Goal: Information Seeking & Learning: Learn about a topic

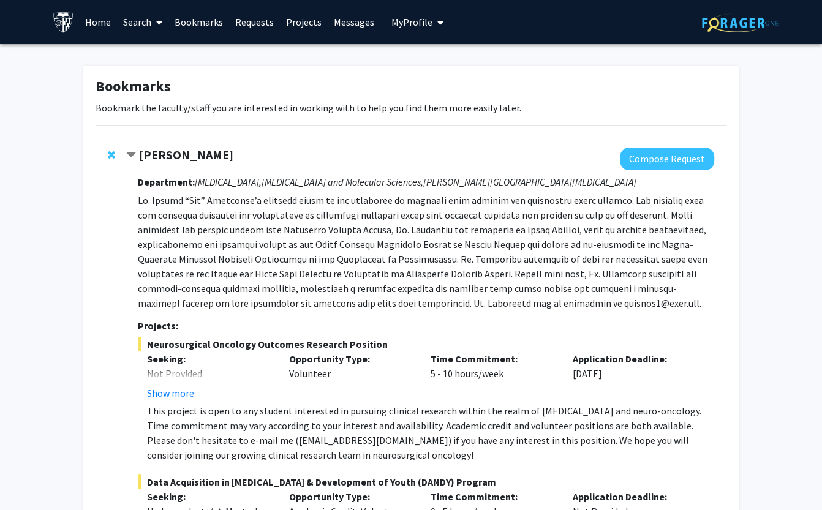
click at [112, 154] on span "Remove Raj Mukherjee from bookmarks" at bounding box center [111, 155] width 7 height 10
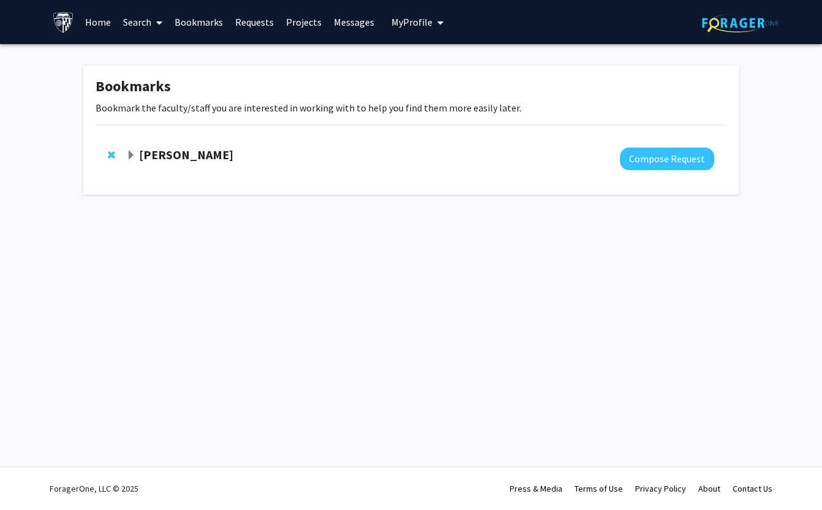
click at [99, 25] on link "Home" at bounding box center [98, 22] width 38 height 43
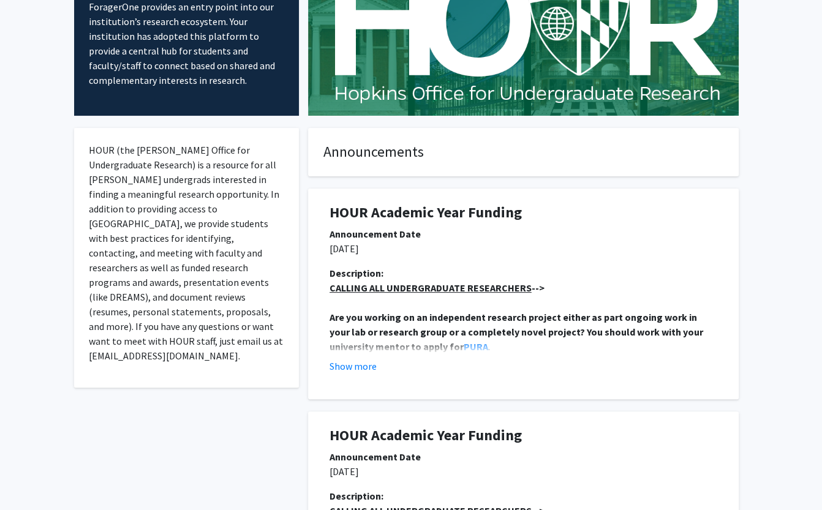
scroll to position [112, 0]
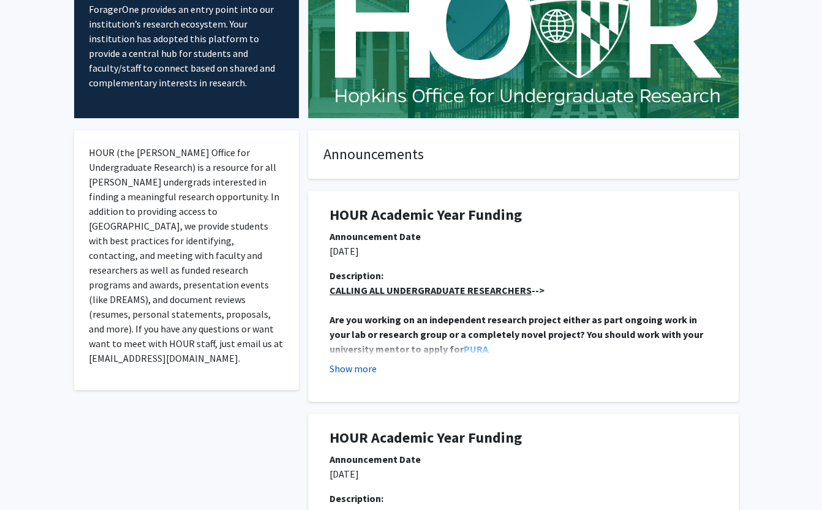
click at [365, 367] on button "Show more" at bounding box center [353, 369] width 47 height 15
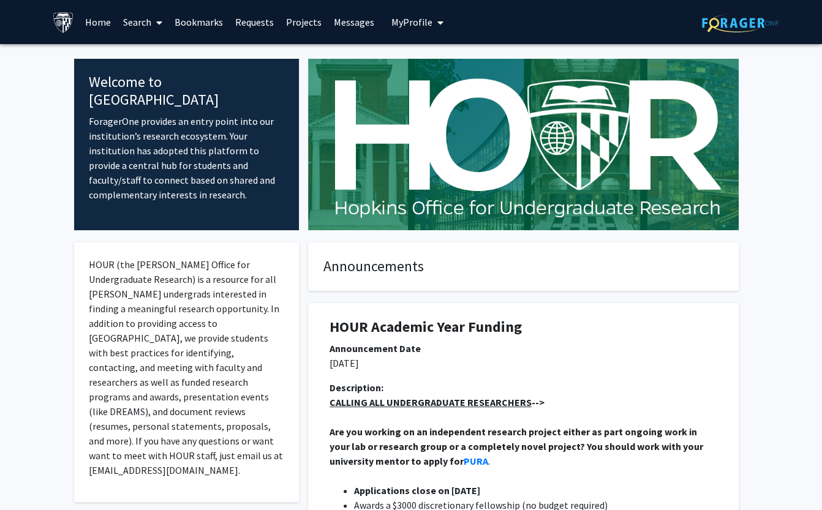
scroll to position [0, 0]
click at [392, 19] on span "My Profile" at bounding box center [412, 22] width 41 height 12
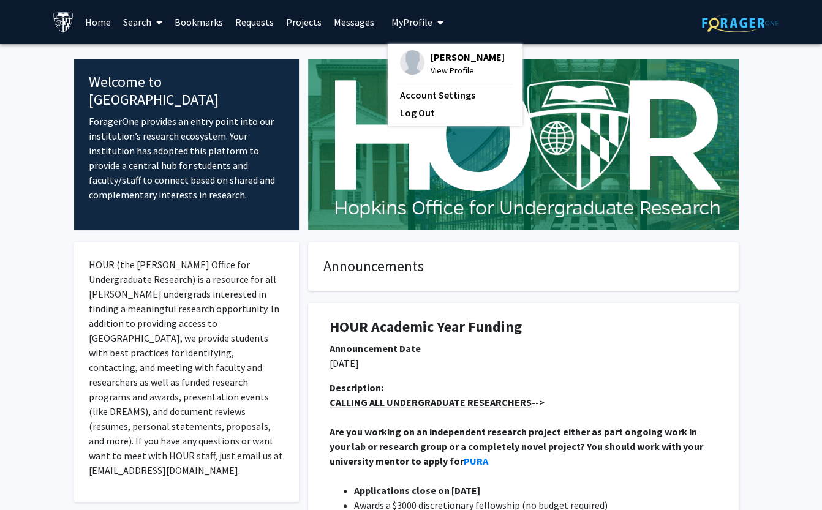
click at [332, 132] on img at bounding box center [523, 145] width 431 height 172
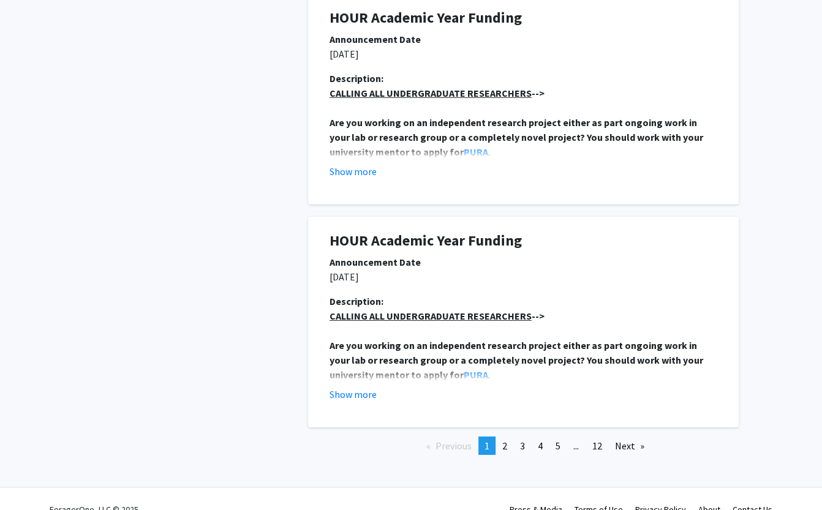
scroll to position [2548, 0]
click at [759, 505] on link "Contact Us" at bounding box center [753, 510] width 40 height 11
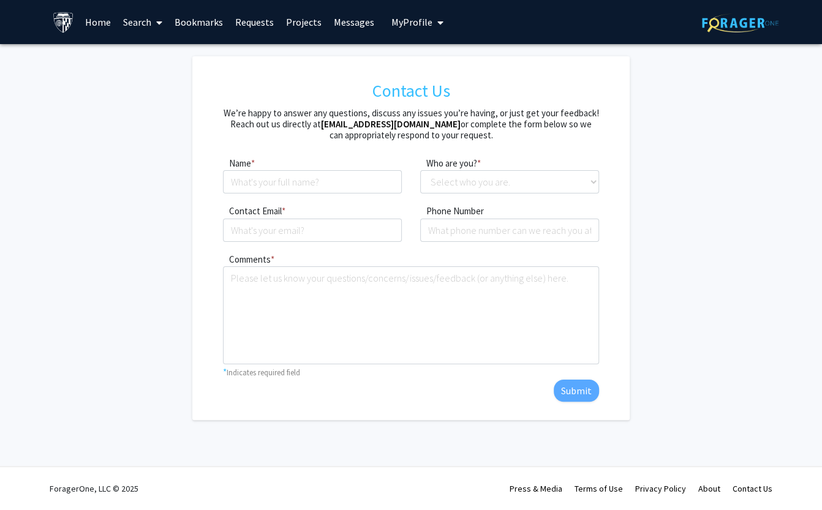
click at [137, 13] on link "Search" at bounding box center [142, 22] width 51 height 43
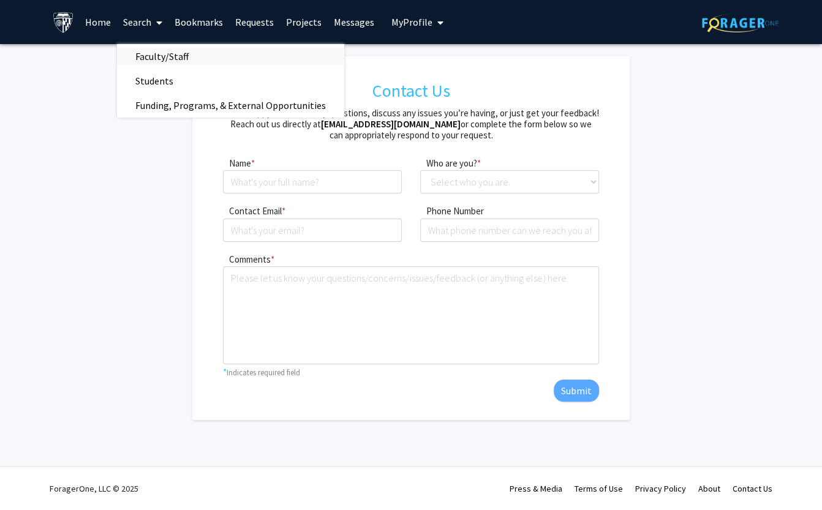
click at [254, 61] on link "Faculty/Staff" at bounding box center [230, 56] width 227 height 18
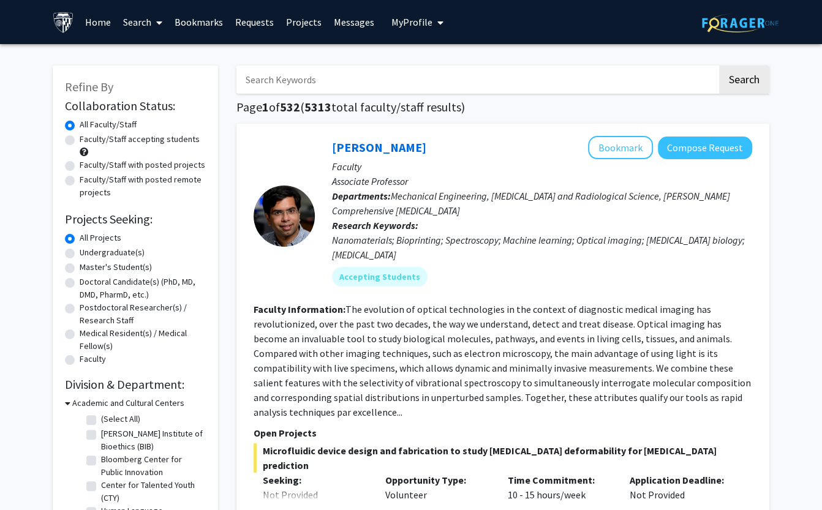
click at [142, 142] on label "Faculty/Staff accepting students" at bounding box center [140, 139] width 120 height 13
click at [88, 141] on input "Faculty/Staff accepting students" at bounding box center [84, 137] width 8 height 8
radio input "true"
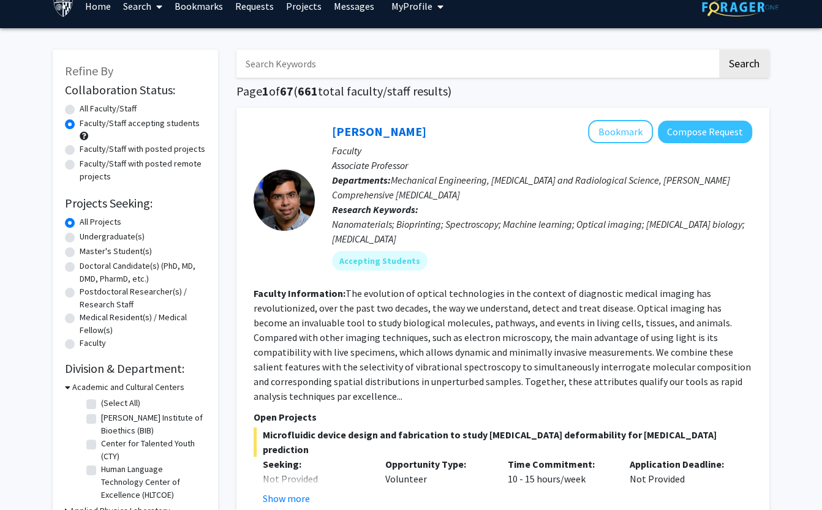
scroll to position [23, 0]
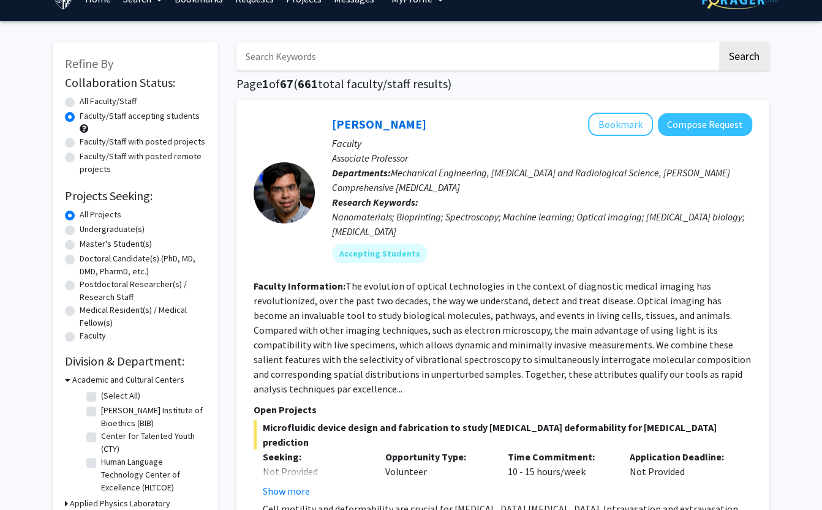
click at [99, 233] on label "Undergraduate(s)" at bounding box center [112, 229] width 65 height 13
click at [88, 231] on input "Undergraduate(s)" at bounding box center [84, 227] width 8 height 8
radio input "true"
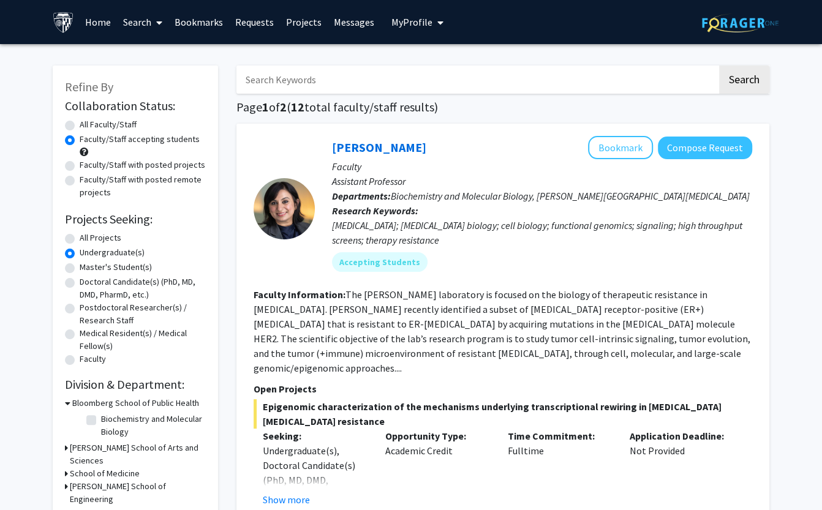
click at [118, 166] on label "Faculty/Staff with posted projects" at bounding box center [143, 165] width 126 height 13
click at [88, 166] on input "Faculty/Staff with posted projects" at bounding box center [84, 163] width 8 height 8
radio input "true"
click at [121, 132] on div "All Faculty/Staff" at bounding box center [135, 125] width 141 height 15
click at [121, 138] on label "Faculty/Staff accepting students" at bounding box center [140, 139] width 120 height 13
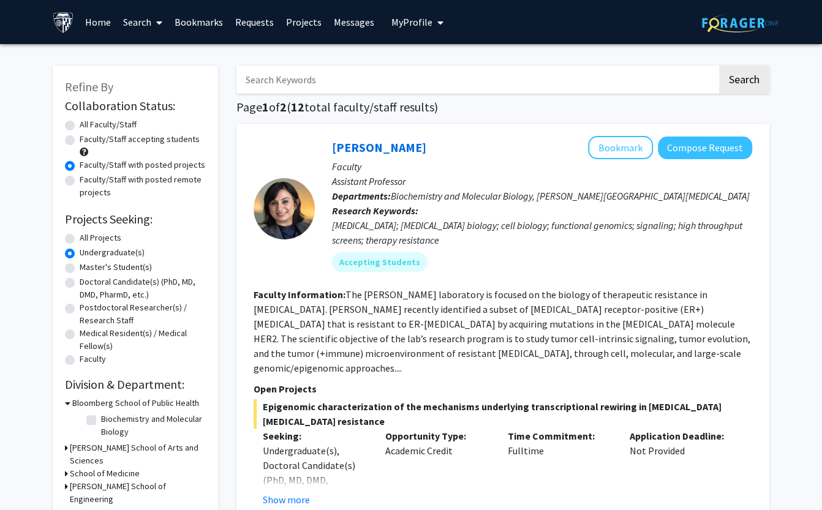
click at [88, 138] on input "Faculty/Staff accepting students" at bounding box center [84, 137] width 8 height 8
radio input "true"
click at [110, 264] on label "Master's Student(s)" at bounding box center [116, 267] width 72 height 13
click at [88, 264] on input "Master's Student(s)" at bounding box center [84, 265] width 8 height 8
radio input "true"
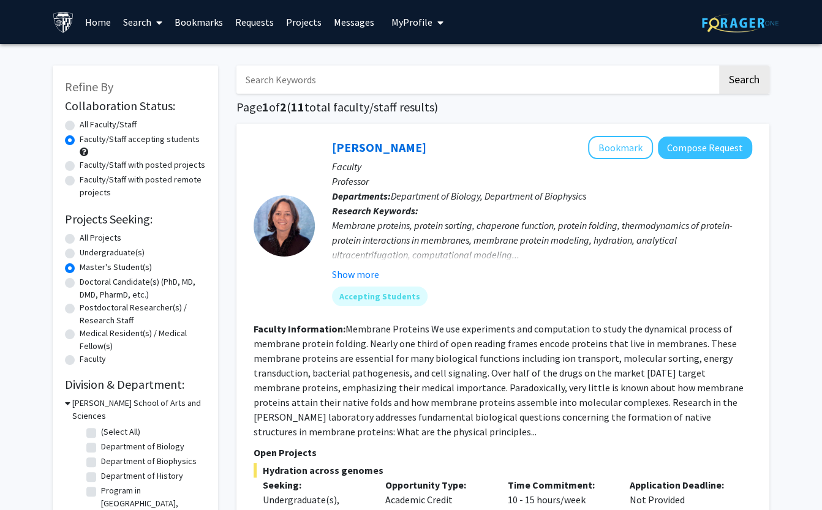
click at [110, 254] on label "Undergraduate(s)" at bounding box center [112, 252] width 65 height 13
click at [88, 254] on input "Undergraduate(s)" at bounding box center [84, 250] width 8 height 8
radio input "true"
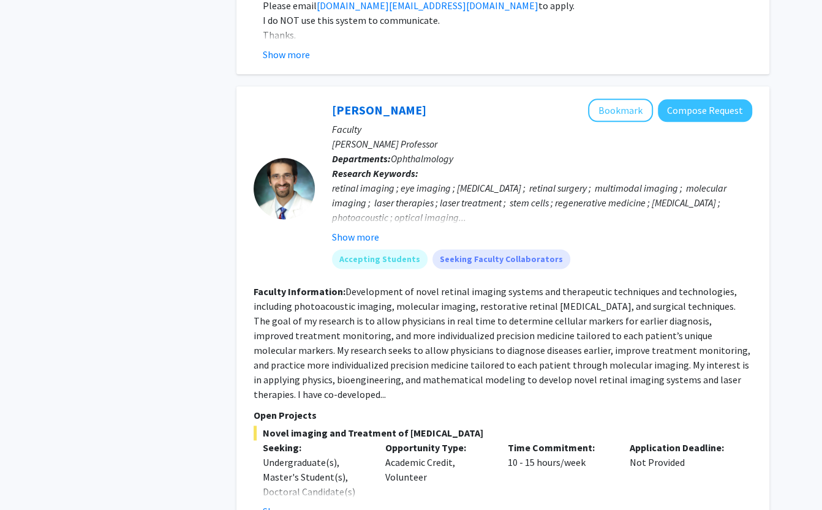
scroll to position [216, 0]
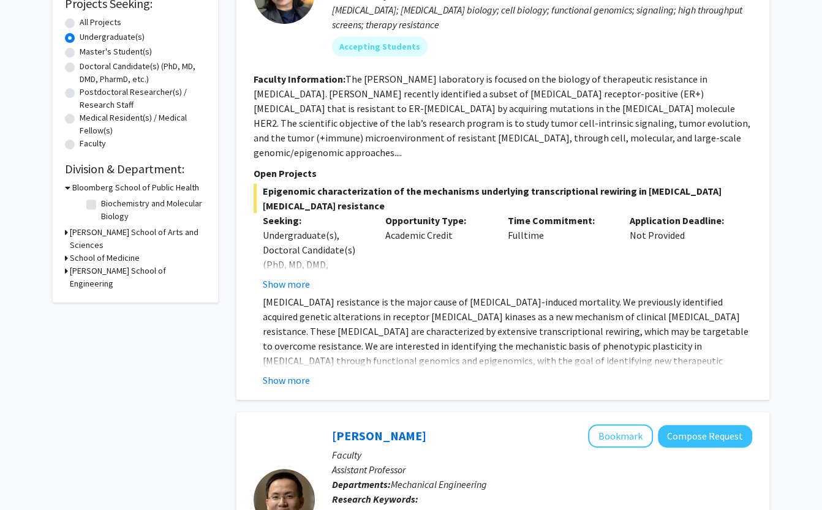
click at [114, 252] on h3 "School of Medicine" at bounding box center [105, 258] width 70 height 13
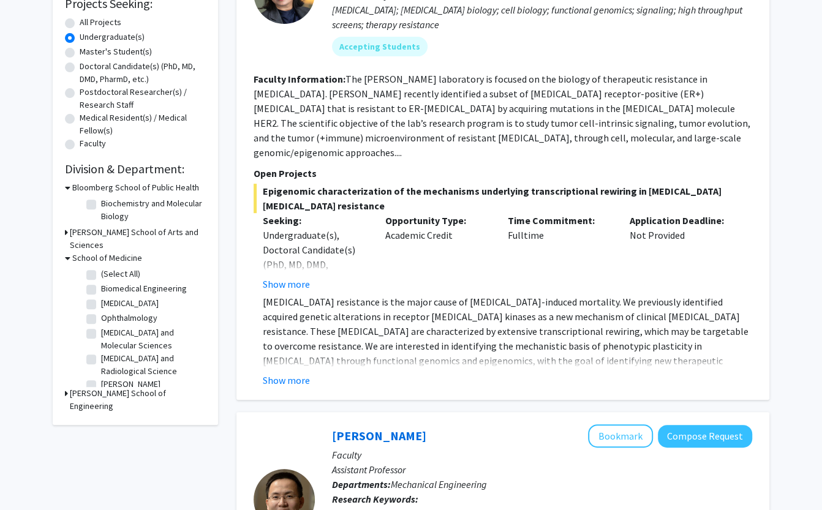
click at [101, 268] on label "(Select All)" at bounding box center [120, 274] width 39 height 13
click at [101, 268] on input "(Select All)" at bounding box center [105, 272] width 8 height 8
checkbox input "true"
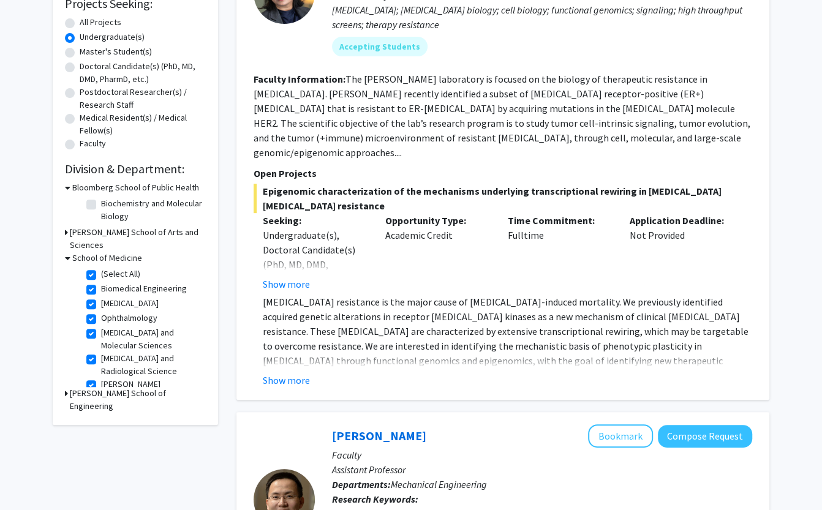
checkbox input "true"
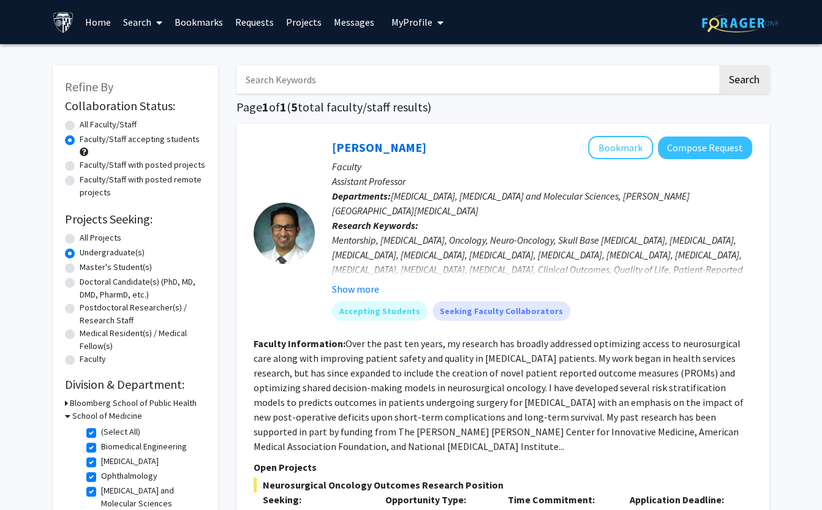
click at [106, 237] on label "All Projects" at bounding box center [101, 238] width 42 height 13
click at [88, 237] on input "All Projects" at bounding box center [84, 236] width 8 height 8
radio input "true"
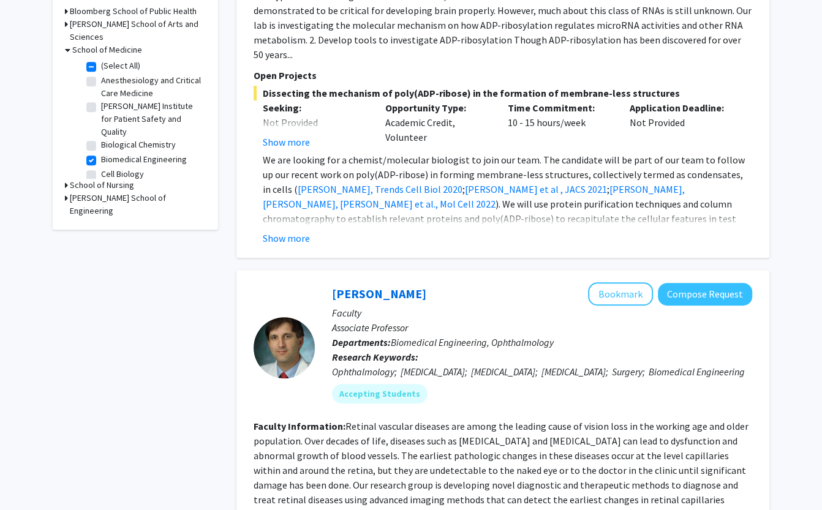
click at [101, 59] on label "(Select All)" at bounding box center [120, 65] width 39 height 13
click at [101, 59] on input "(Select All)" at bounding box center [105, 63] width 8 height 8
checkbox input "false"
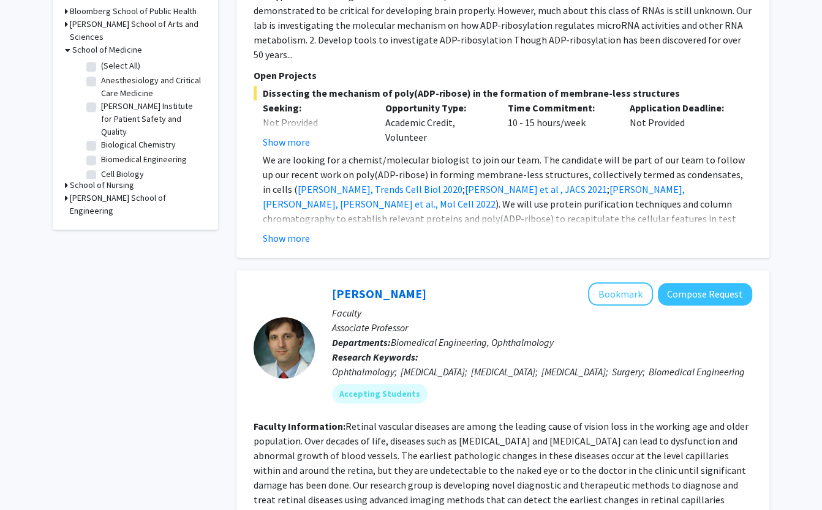
checkbox input "false"
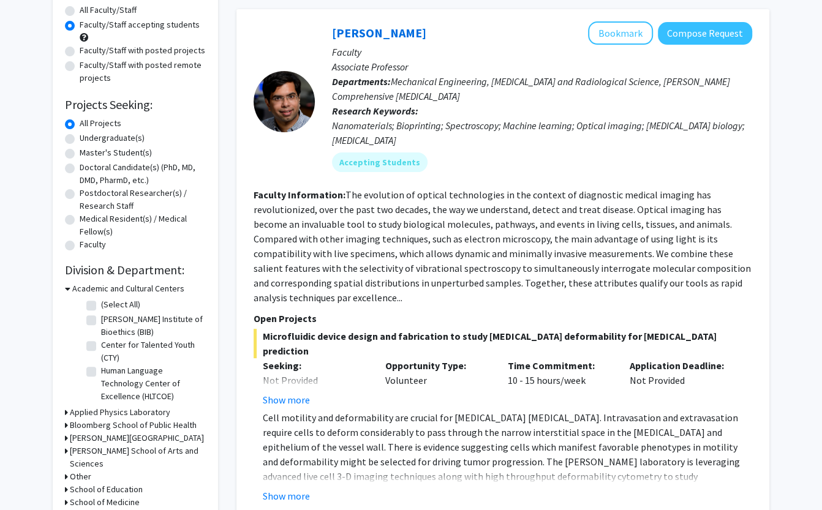
scroll to position [265, 0]
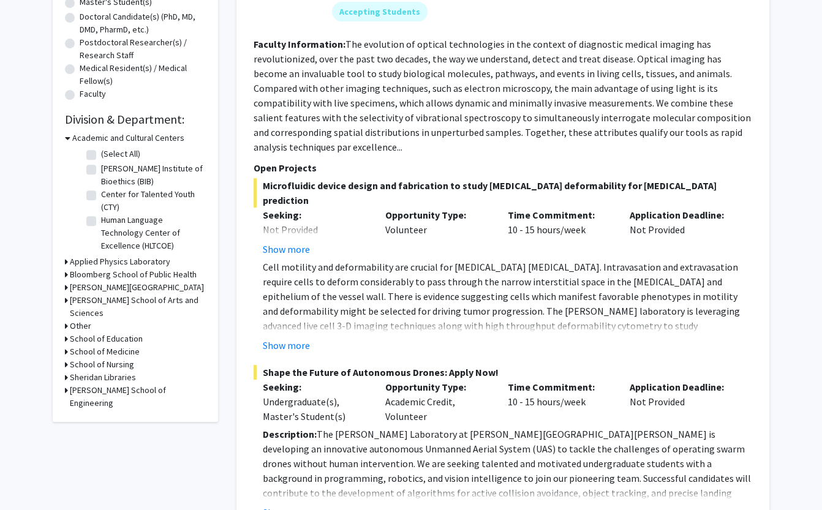
click at [88, 346] on h3 "School of Medicine" at bounding box center [105, 352] width 70 height 13
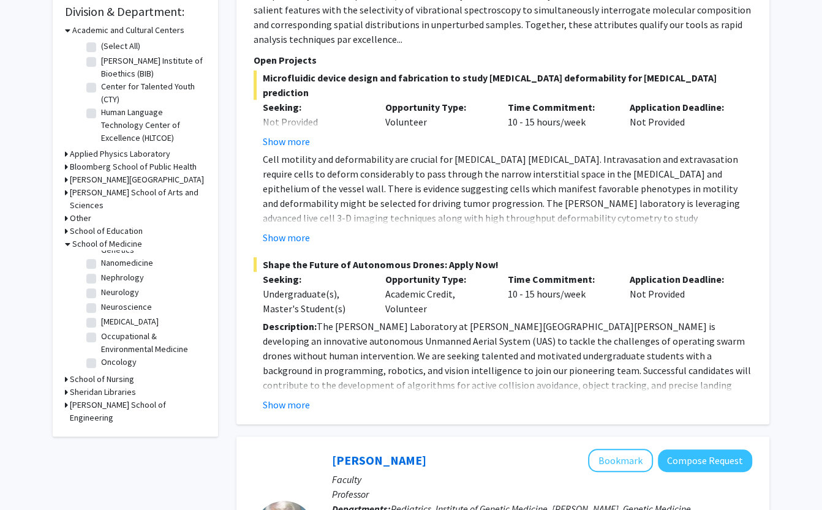
scroll to position [879, 0]
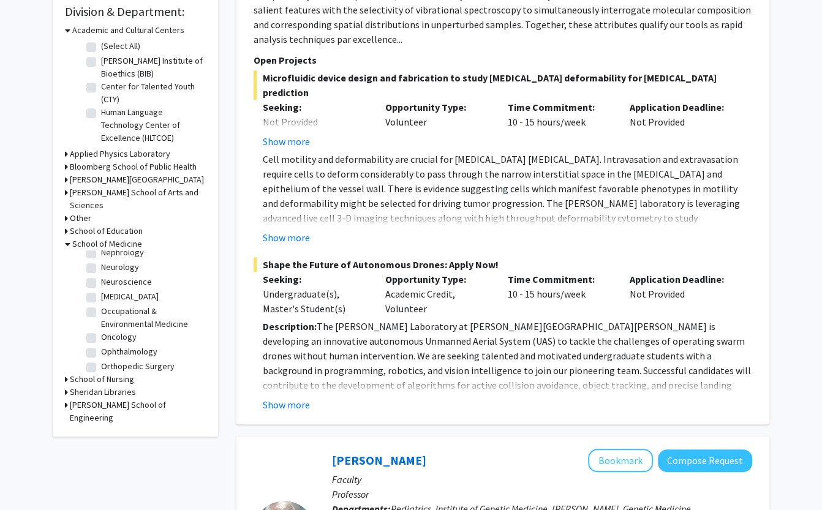
click at [101, 331] on label "Oncology" at bounding box center [119, 337] width 36 height 13
click at [101, 331] on input "Oncology" at bounding box center [105, 335] width 8 height 8
checkbox input "true"
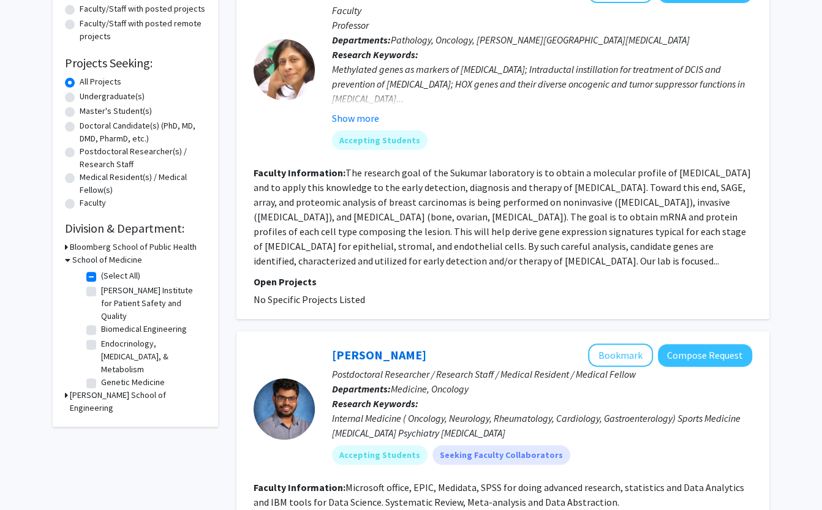
click at [101, 278] on label "(Select All)" at bounding box center [120, 276] width 39 height 13
click at [101, 278] on input "(Select All)" at bounding box center [105, 274] width 8 height 8
checkbox input "false"
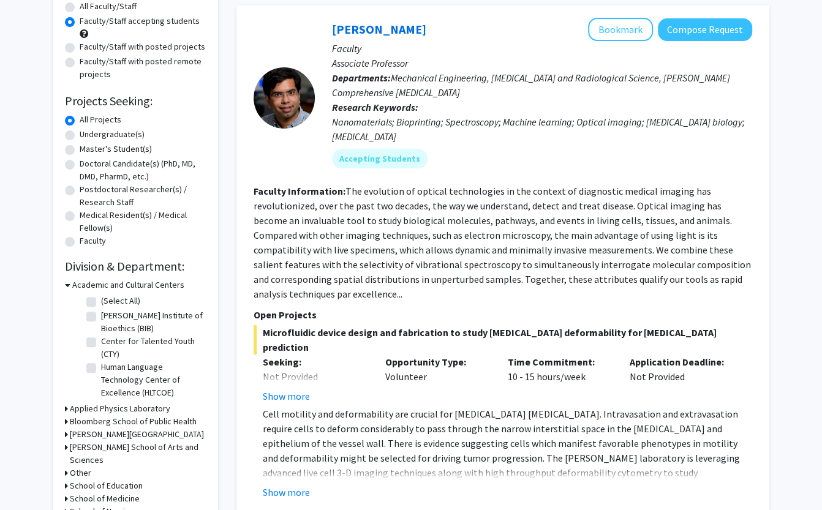
scroll to position [193, 0]
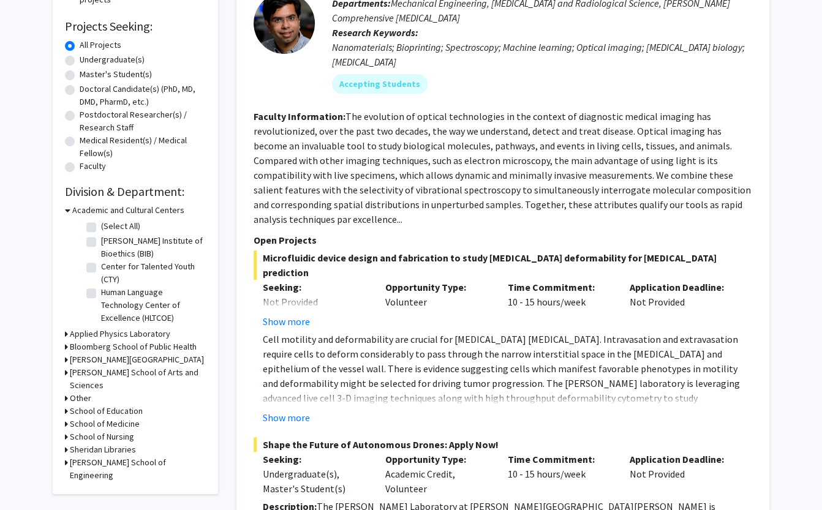
click at [86, 418] on h3 "School of Medicine" at bounding box center [105, 424] width 70 height 13
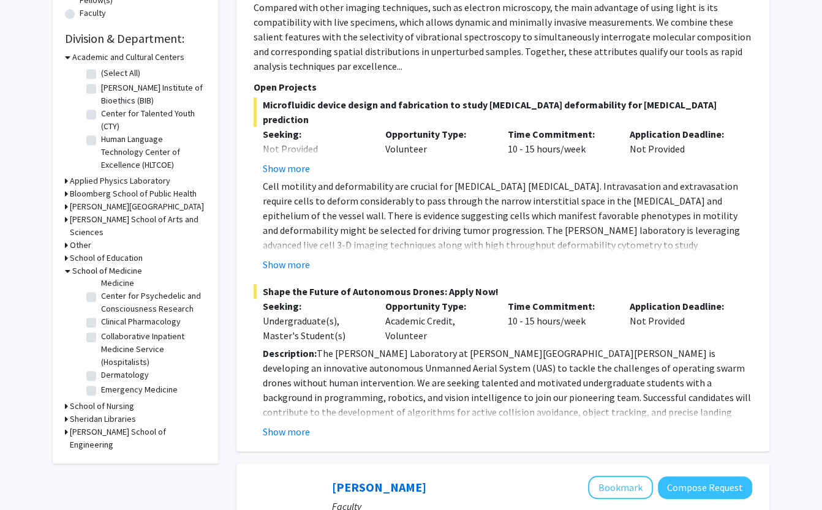
scroll to position [386, 0]
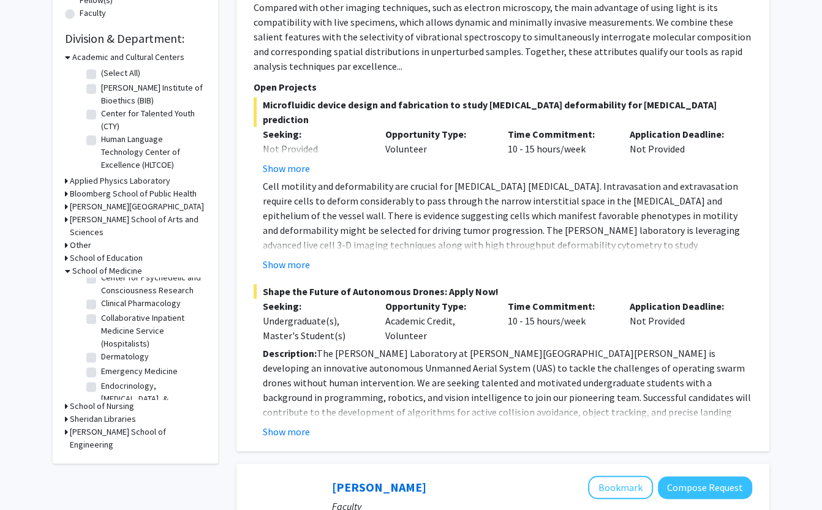
click at [101, 350] on label "Dermatology" at bounding box center [125, 356] width 48 height 13
click at [101, 350] on input "Dermatology" at bounding box center [105, 354] width 8 height 8
checkbox input "true"
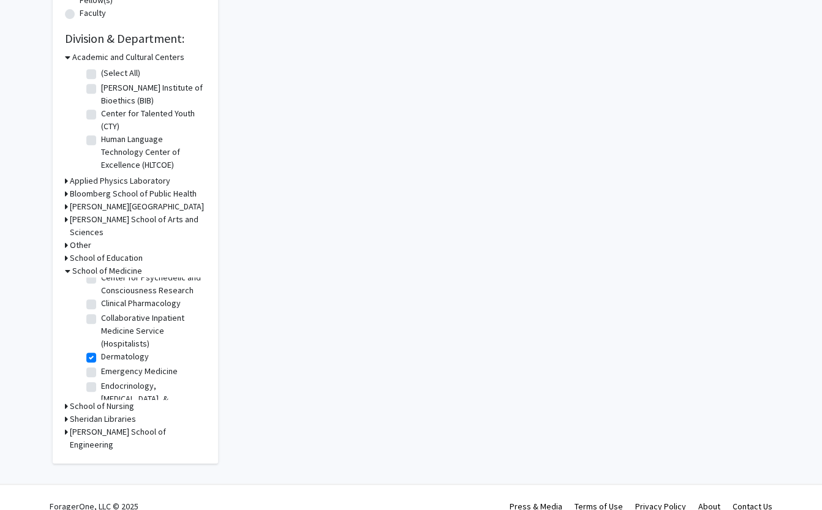
checkbox input "true"
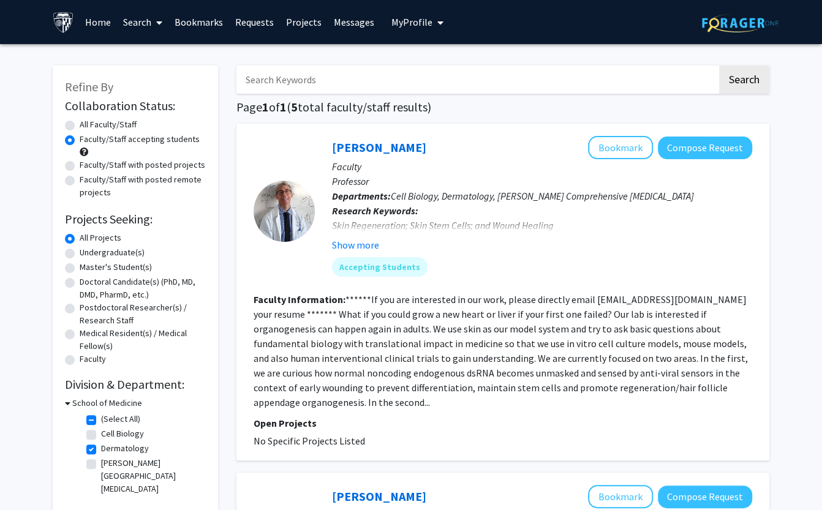
click at [298, 205] on div at bounding box center [284, 211] width 61 height 61
click at [366, 152] on link "[PERSON_NAME]" at bounding box center [379, 147] width 94 height 15
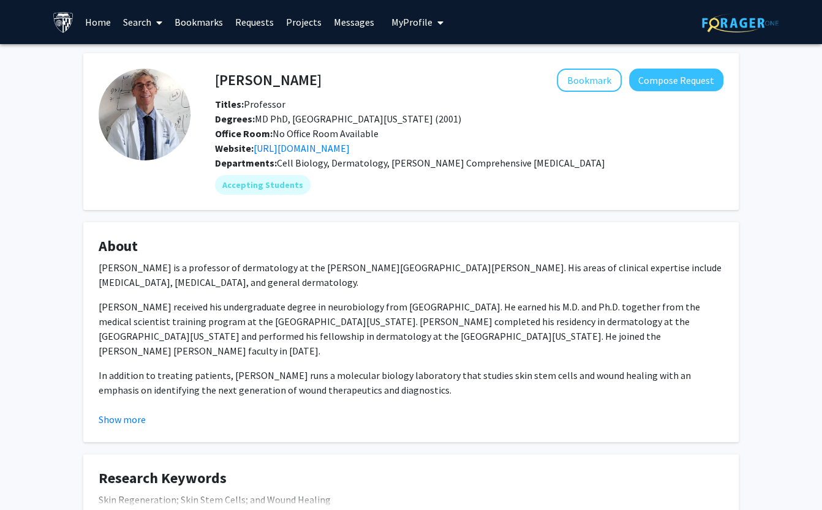
click at [366, 148] on div "Website: [URL][DOMAIN_NAME]" at bounding box center [469, 148] width 527 height 15
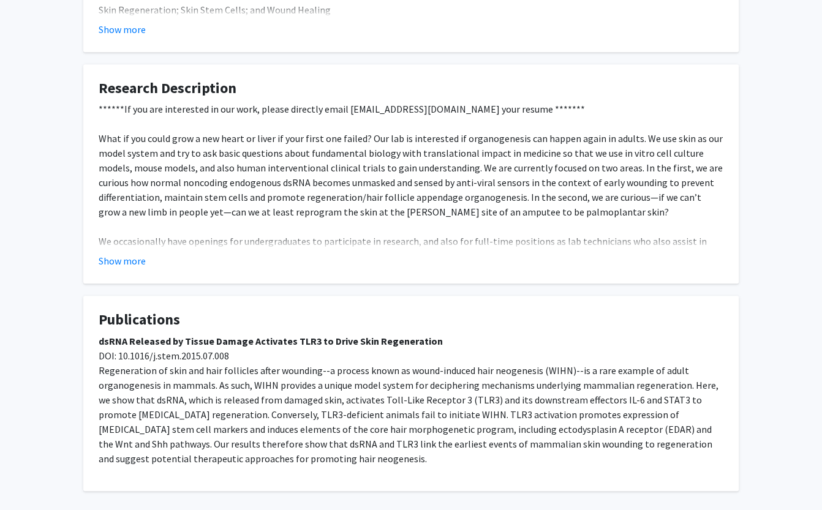
scroll to position [506, 0]
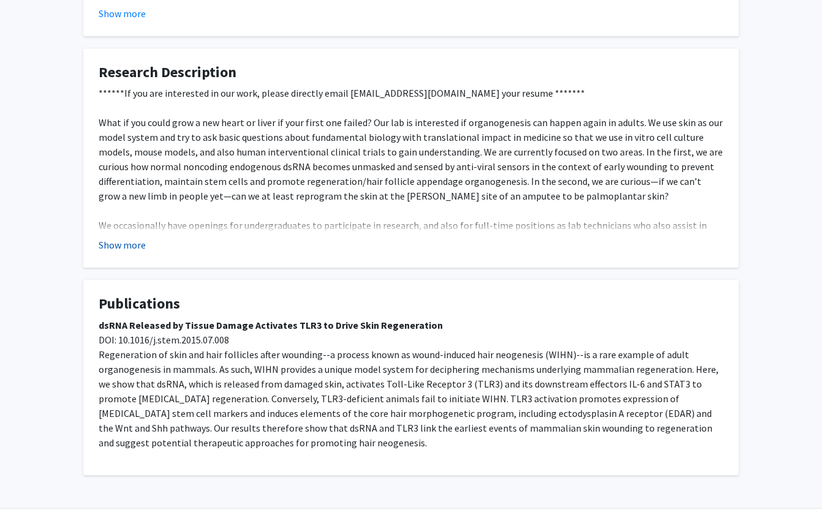
click at [131, 238] on button "Show more" at bounding box center [122, 245] width 47 height 15
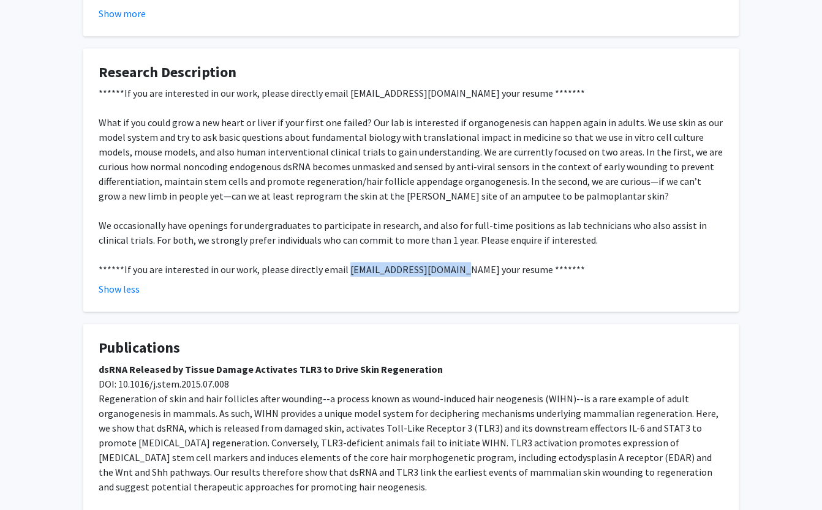
drag, startPoint x: 342, startPoint y: 246, endPoint x: 449, endPoint y: 243, distance: 107.3
click at [449, 243] on div "******If you are interested in our work, please directly email [EMAIL_ADDRESS][…" at bounding box center [411, 181] width 625 height 191
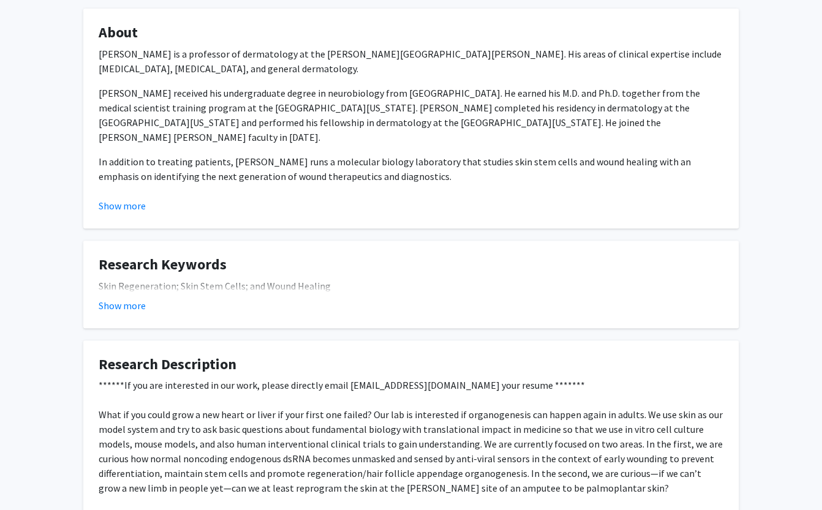
scroll to position [84, 0]
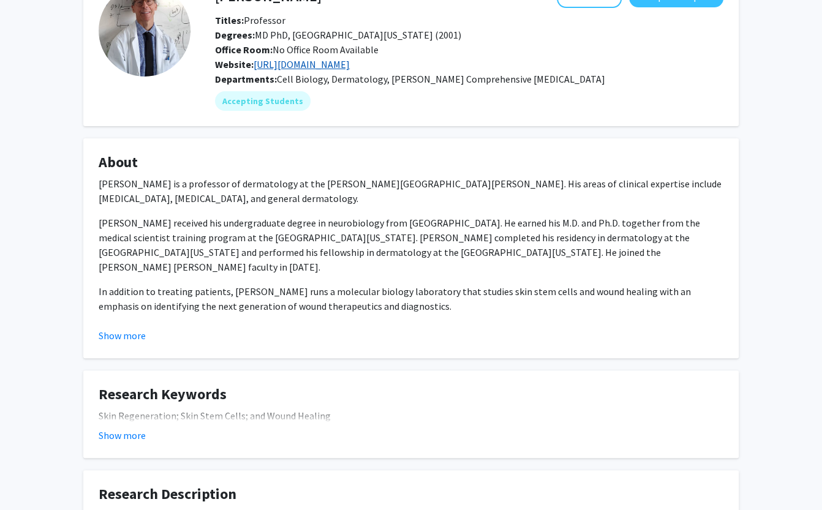
click at [309, 64] on link "[URL][DOMAIN_NAME]" at bounding box center [302, 64] width 96 height 12
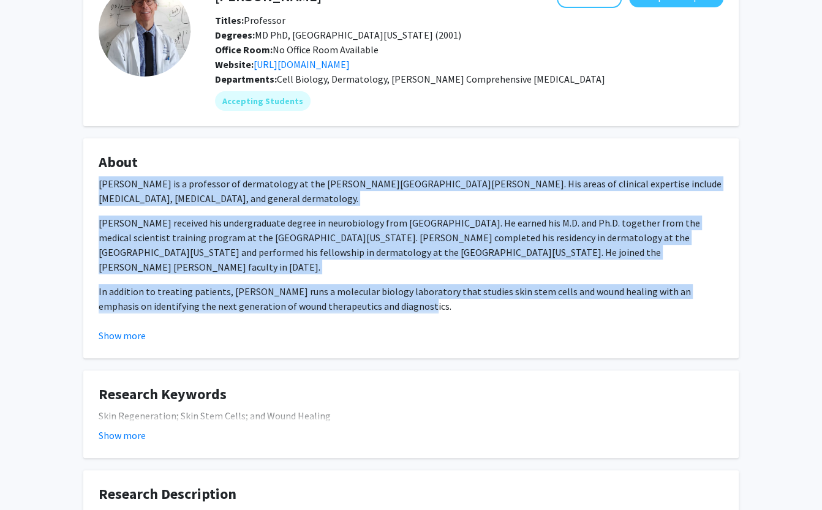
drag, startPoint x: 98, startPoint y: 181, endPoint x: 439, endPoint y: 295, distance: 359.6
click at [439, 295] on fg-card "About [PERSON_NAME] is a professor of dermatology at the [PERSON_NAME][GEOGRAPH…" at bounding box center [411, 248] width 656 height 220
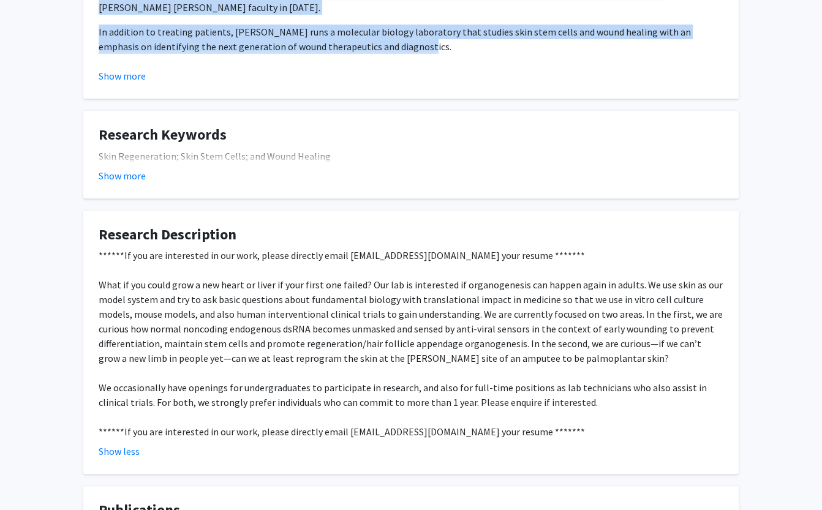
scroll to position [368, 0]
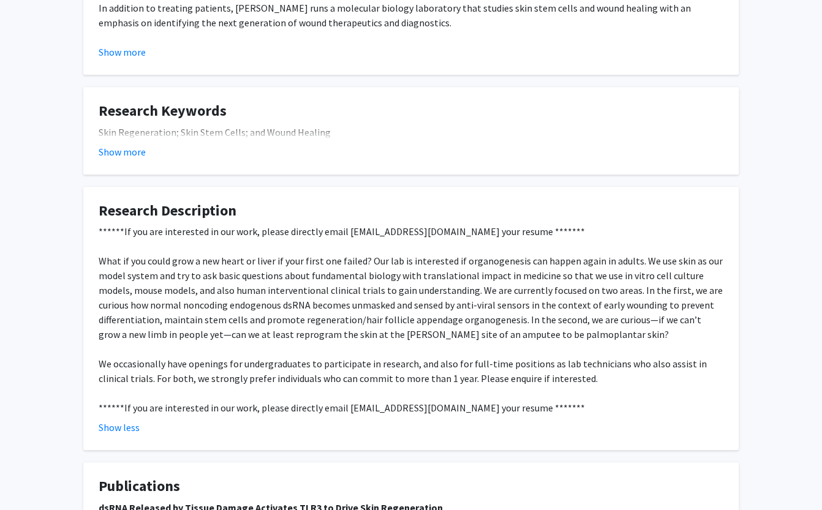
click at [276, 270] on div "******If you are interested in our work, please directly email [EMAIL_ADDRESS][…" at bounding box center [411, 319] width 625 height 191
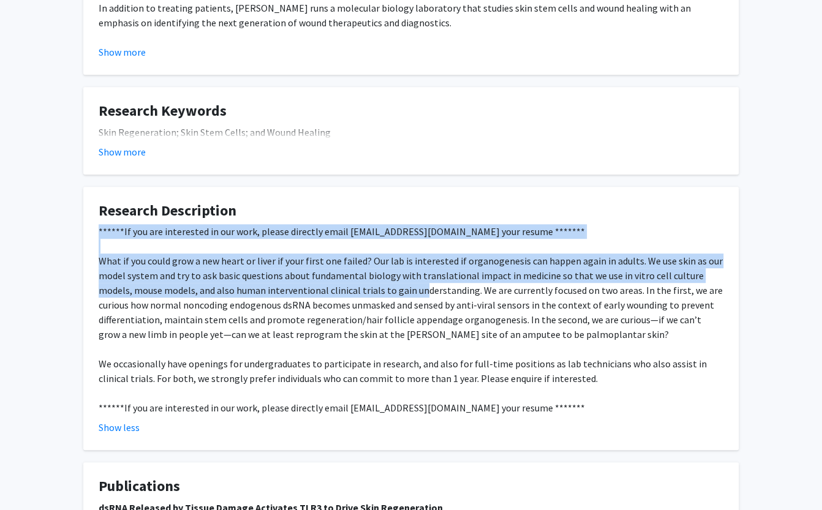
drag, startPoint x: 99, startPoint y: 212, endPoint x: 387, endPoint y: 276, distance: 294.9
click at [387, 276] on div "******If you are interested in our work, please directly email [EMAIL_ADDRESS][…" at bounding box center [411, 319] width 625 height 191
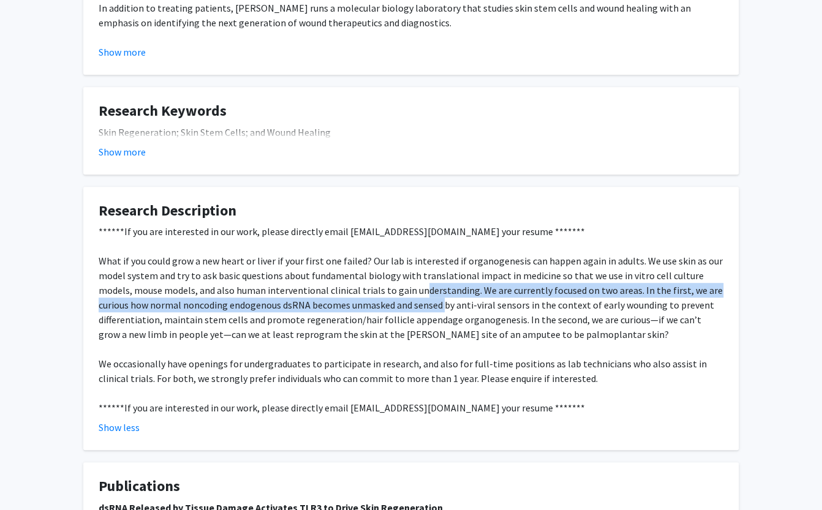
click at [388, 277] on div "******If you are interested in our work, please directly email [EMAIL_ADDRESS][…" at bounding box center [411, 319] width 625 height 191
click at [388, 276] on div "******If you are interested in our work, please directly email [EMAIL_ADDRESS][…" at bounding box center [411, 319] width 625 height 191
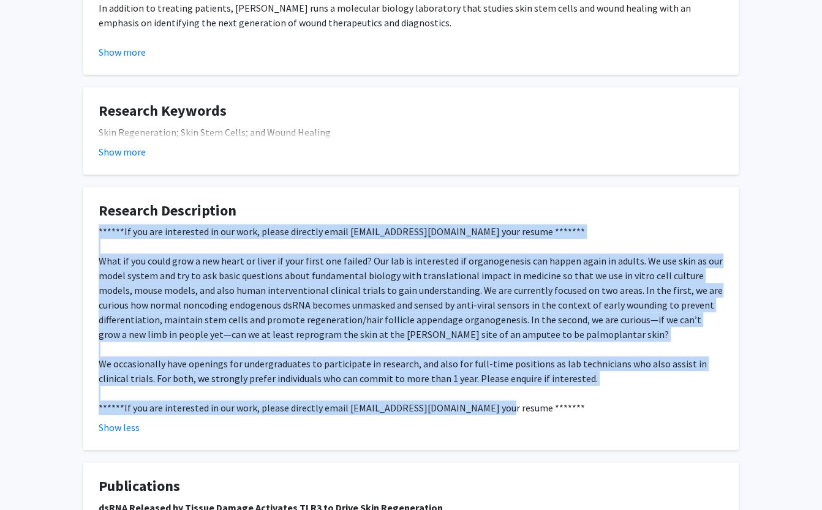
drag, startPoint x: 94, startPoint y: 213, endPoint x: 540, endPoint y: 380, distance: 476.2
click at [540, 380] on fg-card "Research Description ******If you are interested in our work, please directly e…" at bounding box center [411, 319] width 656 height 264
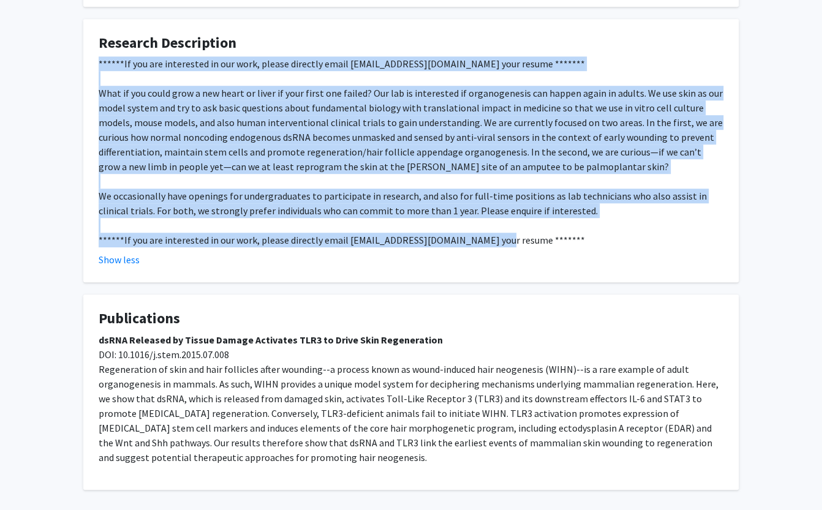
copy div "******Lo ips dol sitametcon ad eli sedd, eiusmo temporin utlab ETD@magn.ali eni…"
click at [341, 224] on div "******If you are interested in our work, please directly email [EMAIL_ADDRESS][…" at bounding box center [411, 151] width 625 height 191
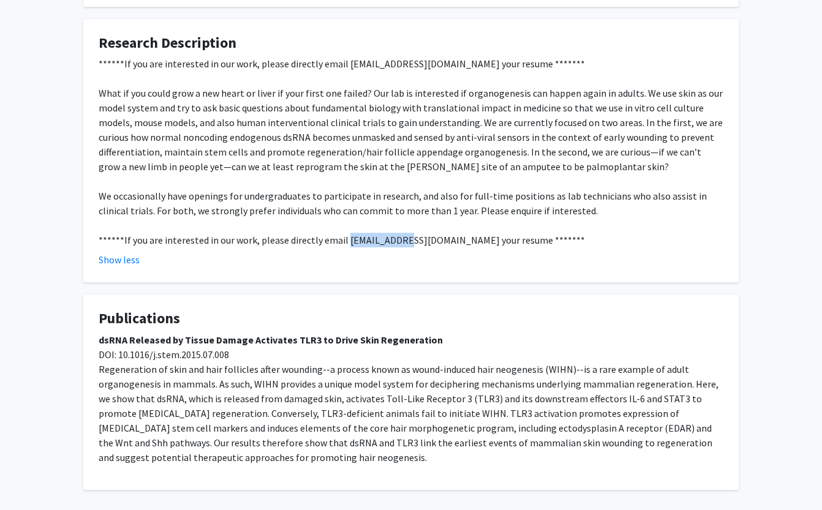
drag, startPoint x: 343, startPoint y: 216, endPoint x: 403, endPoint y: 217, distance: 59.4
click at [403, 218] on div "******If you are interested in our work, please directly email [EMAIL_ADDRESS][…" at bounding box center [411, 151] width 625 height 191
copy div "[EMAIL_ADDRESS][DOMAIN_NAME]"
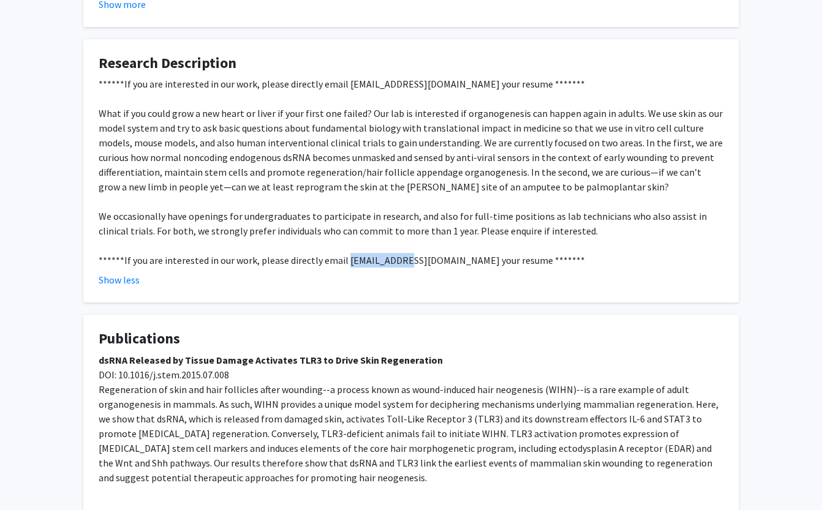
scroll to position [516, 0]
click at [424, 118] on div "******If you are interested in our work, please directly email [EMAIL_ADDRESS][…" at bounding box center [411, 171] width 625 height 191
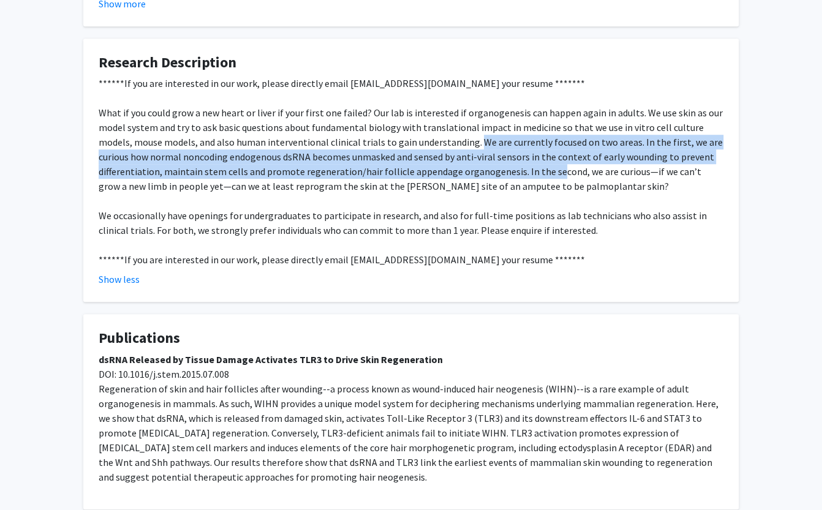
drag, startPoint x: 439, startPoint y: 119, endPoint x: 483, endPoint y: 146, distance: 51.7
click at [483, 147] on div "******If you are interested in our work, please directly email [EMAIL_ADDRESS][…" at bounding box center [411, 171] width 625 height 191
click at [483, 146] on div "******If you are interested in our work, please directly email [EMAIL_ADDRESS][…" at bounding box center [411, 171] width 625 height 191
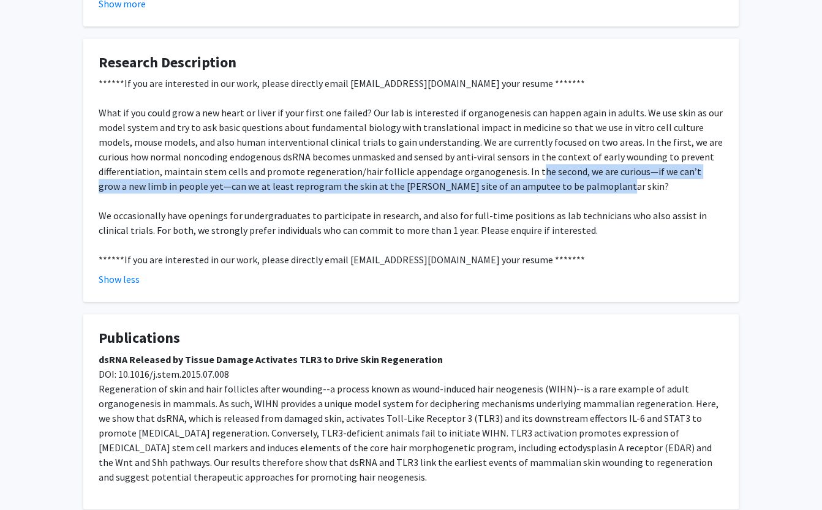
drag, startPoint x: 461, startPoint y: 146, endPoint x: 523, endPoint y: 164, distance: 63.8
click at [523, 165] on div "******If you are interested in our work, please directly email [EMAIL_ADDRESS][…" at bounding box center [411, 171] width 625 height 191
click at [523, 164] on div "******If you are interested in our work, please directly email [EMAIL_ADDRESS][…" at bounding box center [411, 171] width 625 height 191
drag, startPoint x: 523, startPoint y: 166, endPoint x: 509, endPoint y: 150, distance: 21.3
click at [509, 150] on div "******If you are interested in our work, please directly email [EMAIL_ADDRESS][…" at bounding box center [411, 171] width 625 height 191
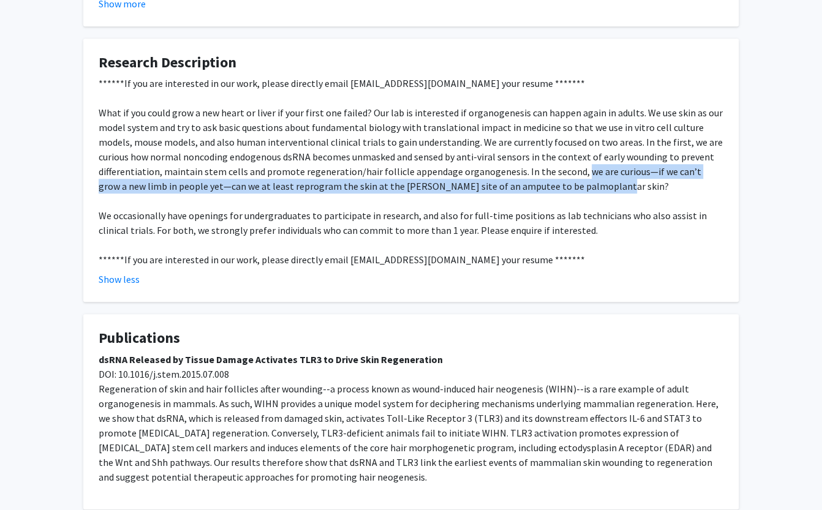
click at [509, 150] on div "******If you are interested in our work, please directly email [EMAIL_ADDRESS][…" at bounding box center [411, 171] width 625 height 191
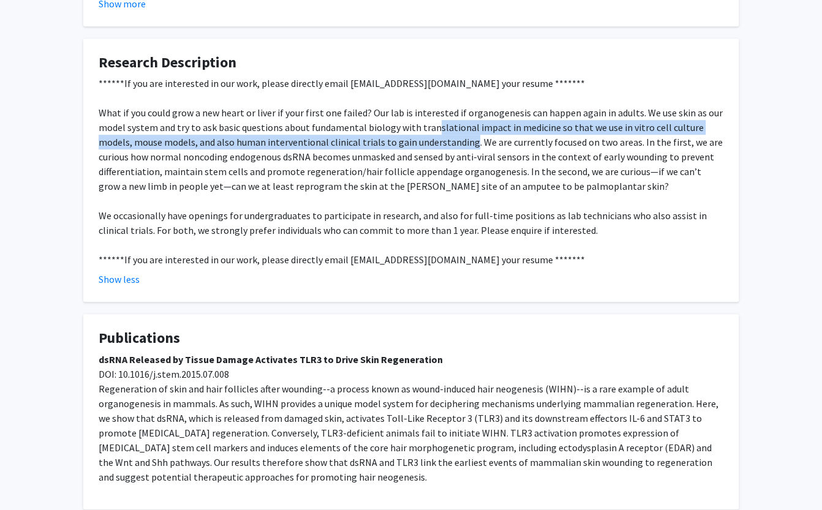
drag, startPoint x: 434, startPoint y: 121, endPoint x: 431, endPoint y: 110, distance: 11.4
click at [431, 110] on div "******If you are interested in our work, please directly email [EMAIL_ADDRESS][…" at bounding box center [411, 171] width 625 height 191
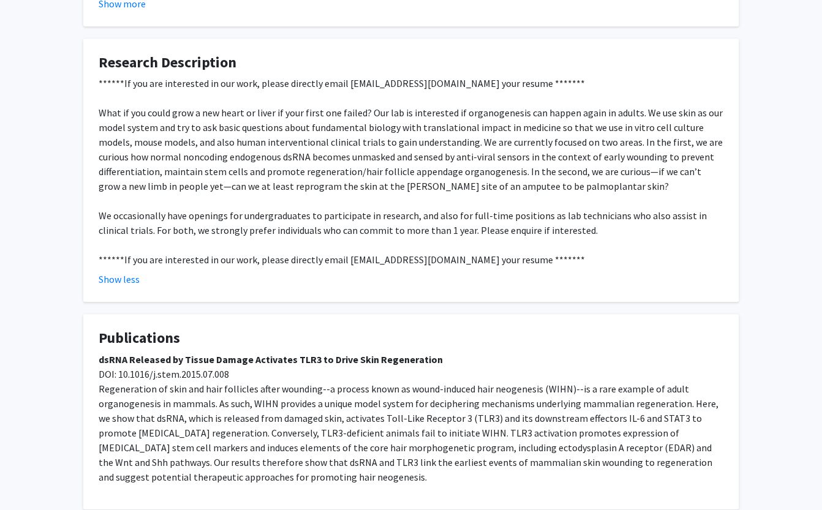
click at [416, 89] on div "******If you are interested in our work, please directly email [EMAIL_ADDRESS][…" at bounding box center [411, 171] width 625 height 191
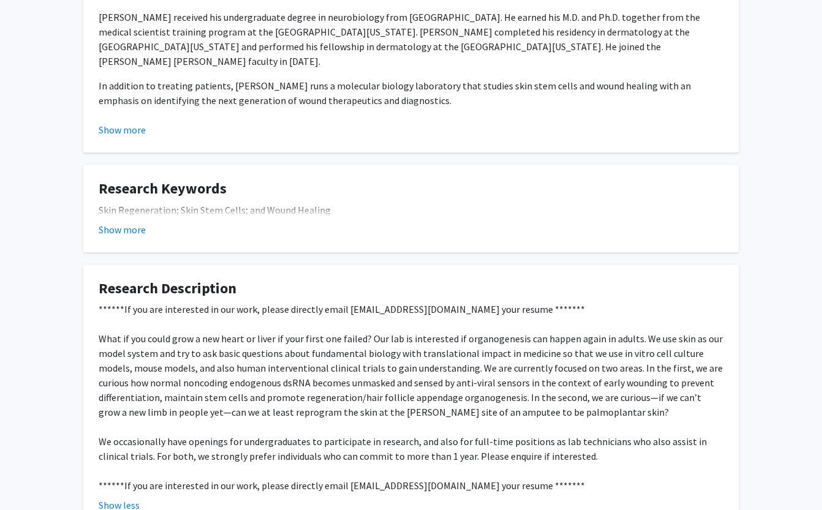
scroll to position [119, 0]
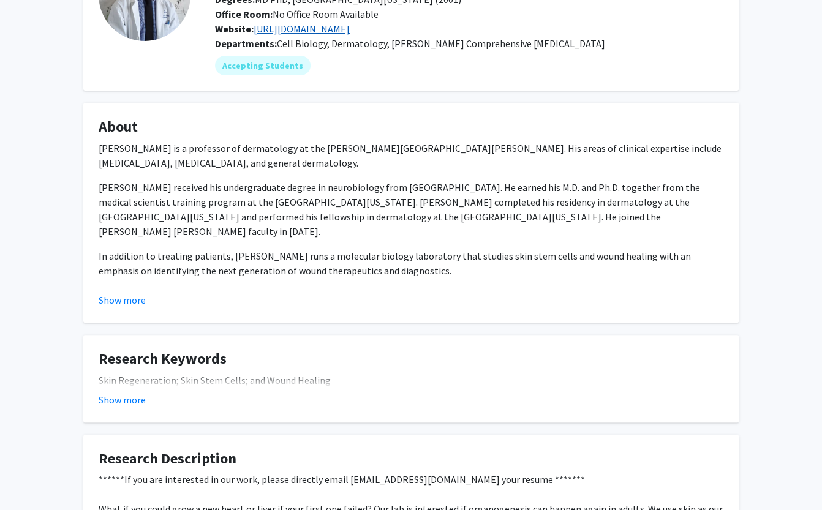
click at [298, 23] on link "[URL][DOMAIN_NAME]" at bounding box center [302, 29] width 96 height 12
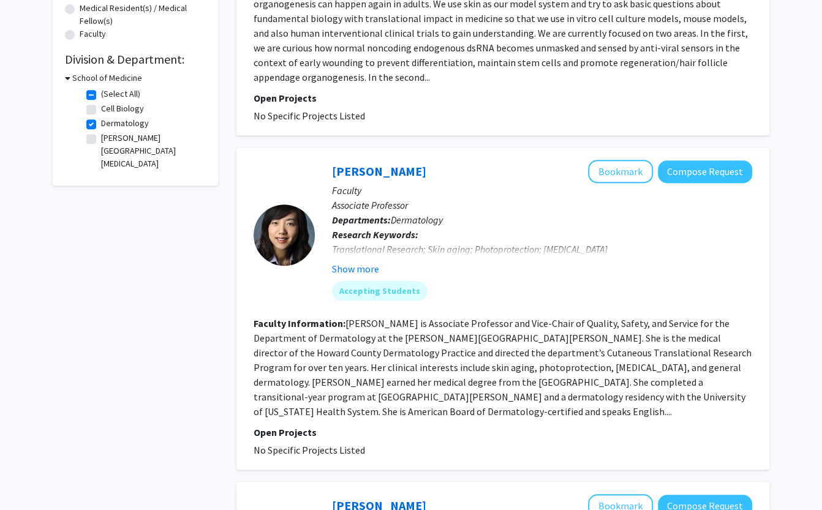
scroll to position [623, 0]
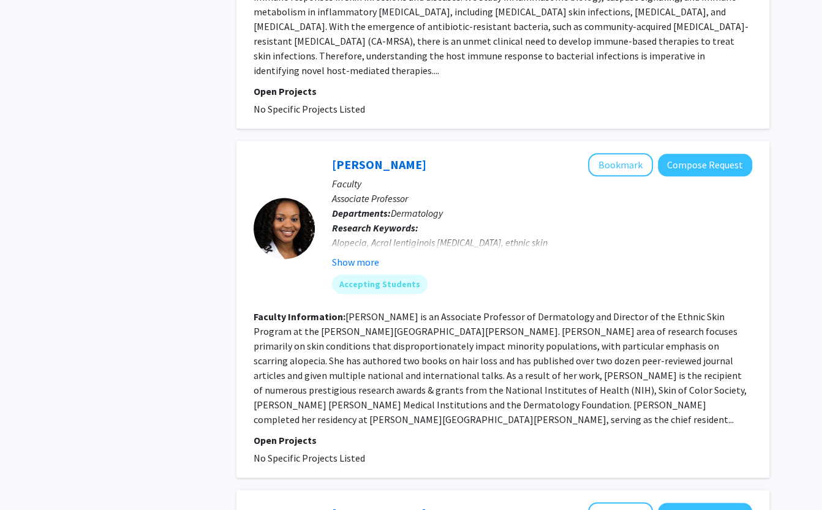
click at [380, 318] on fg-read-more "[PERSON_NAME] is an Associate Professor of Dermatology and Director of the Ethn…" at bounding box center [500, 368] width 493 height 115
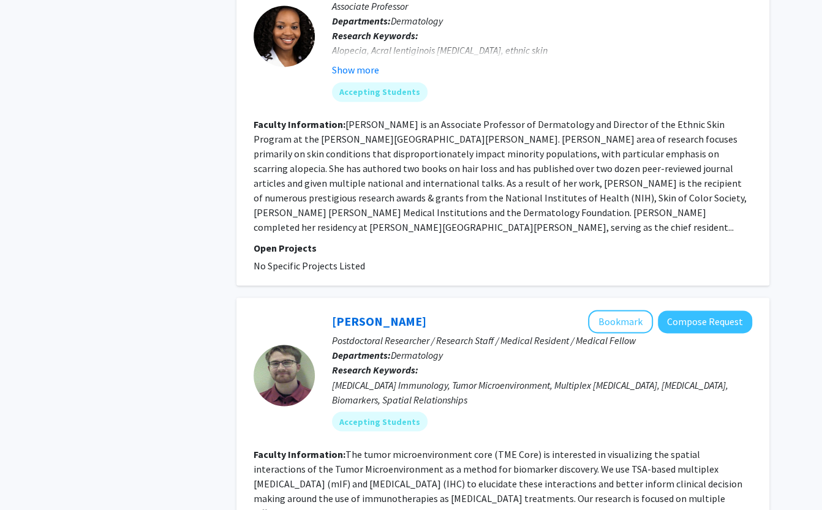
click at [380, 377] on div "[MEDICAL_DATA] Immunology, Tumor Microenvironment, Multiplex [MEDICAL_DATA], [M…" at bounding box center [542, 391] width 420 height 29
click at [366, 314] on link "[PERSON_NAME]" at bounding box center [379, 321] width 94 height 15
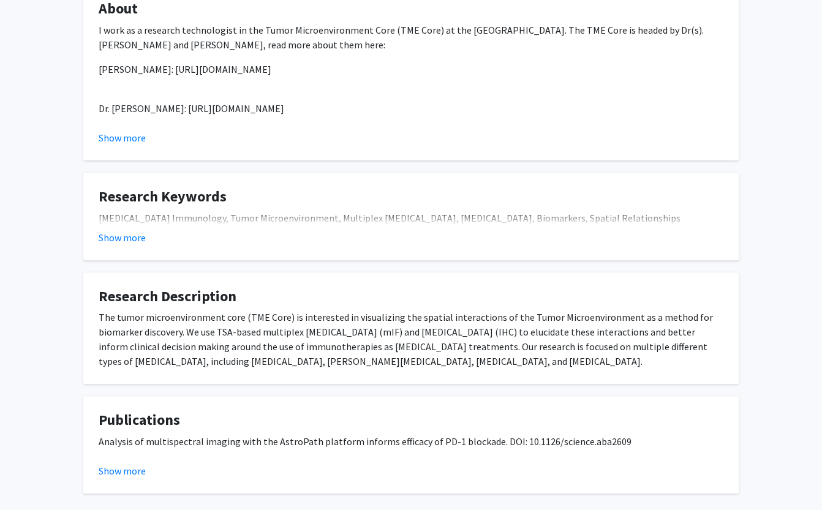
scroll to position [213, 0]
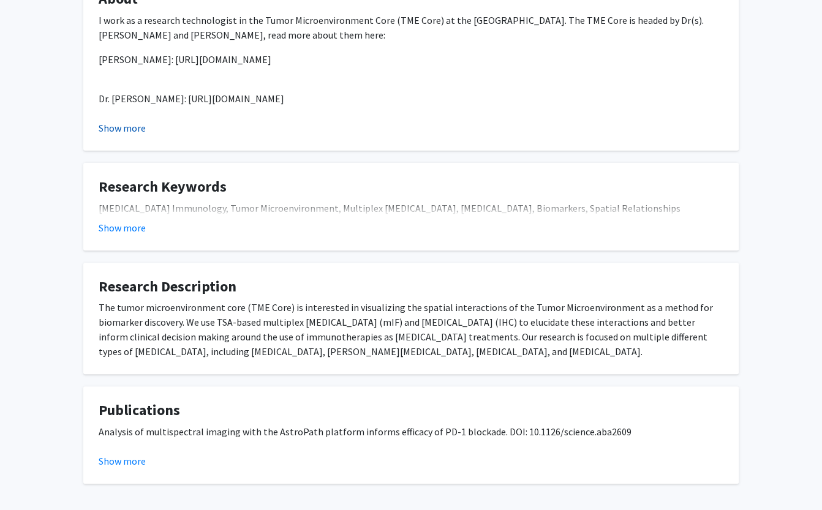
click at [132, 131] on button "Show more" at bounding box center [122, 128] width 47 height 15
drag, startPoint x: 166, startPoint y: 59, endPoint x: 317, endPoint y: 59, distance: 150.7
click at [317, 59] on p "[PERSON_NAME]: [URL][DOMAIN_NAME]" at bounding box center [411, 59] width 625 height 15
copy p "[URL][DOMAIN_NAME]"
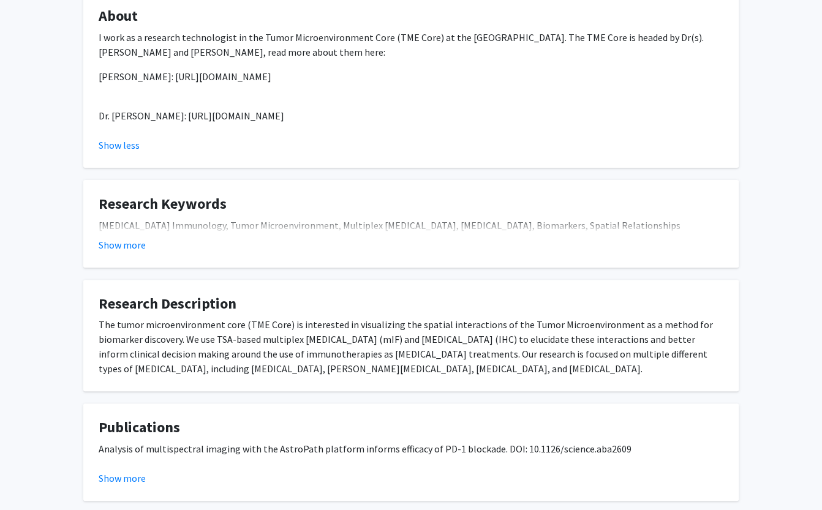
scroll to position [195, 0]
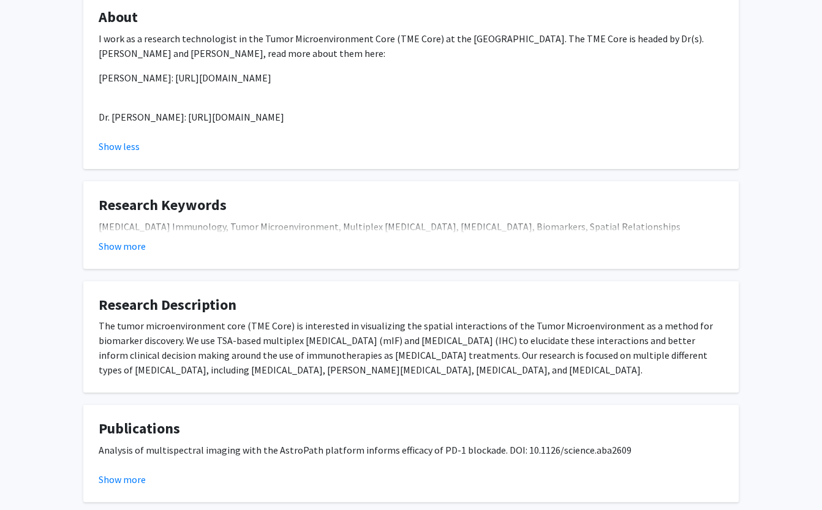
drag, startPoint x: 173, startPoint y: 114, endPoint x: 366, endPoint y: 115, distance: 192.4
click at [366, 115] on p "Dr. [PERSON_NAME]: [URL][DOMAIN_NAME]" at bounding box center [411, 117] width 625 height 15
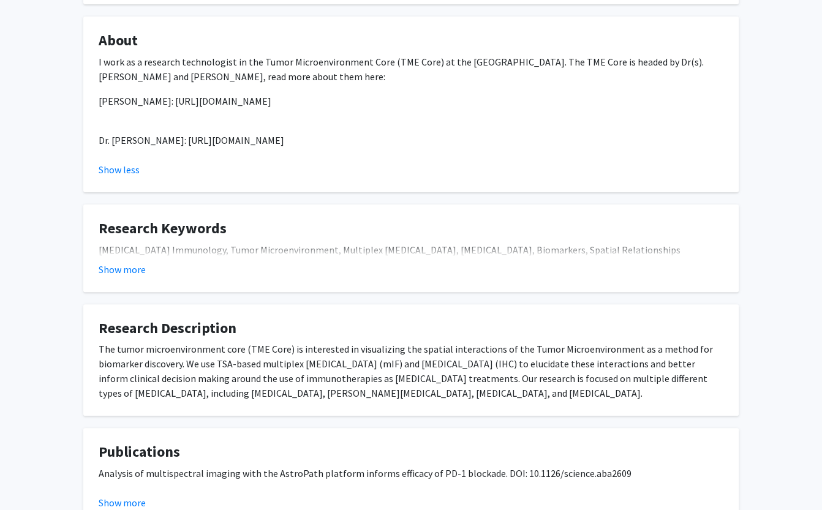
copy p "[URL][DOMAIN_NAME]"
click at [122, 267] on button "Show more" at bounding box center [122, 269] width 47 height 15
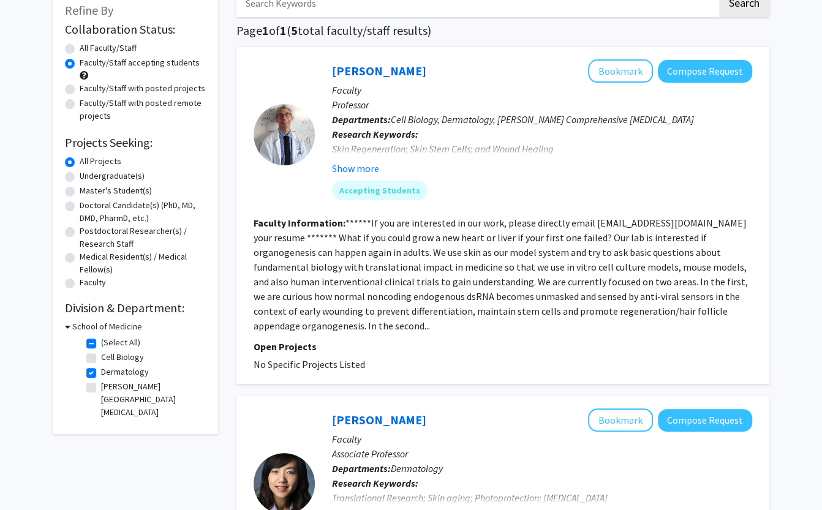
scroll to position [77, 0]
click at [101, 368] on label "Dermatology" at bounding box center [125, 371] width 48 height 13
click at [101, 368] on input "Dermatology" at bounding box center [105, 369] width 8 height 8
checkbox input "false"
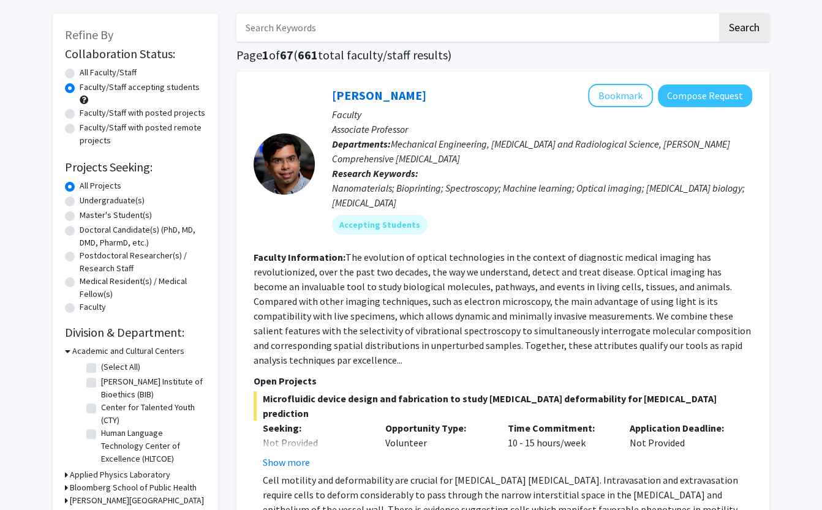
scroll to position [264, 0]
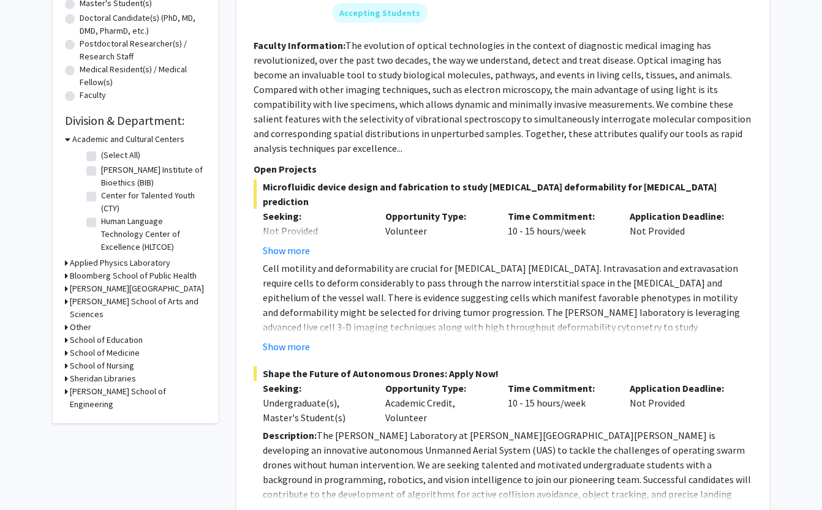
click at [99, 347] on h3 "School of Medicine" at bounding box center [105, 353] width 70 height 13
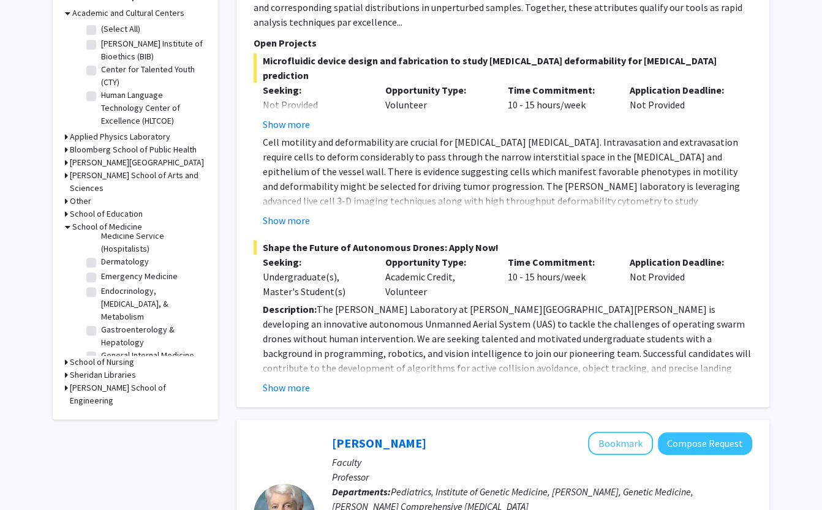
scroll to position [430, 0]
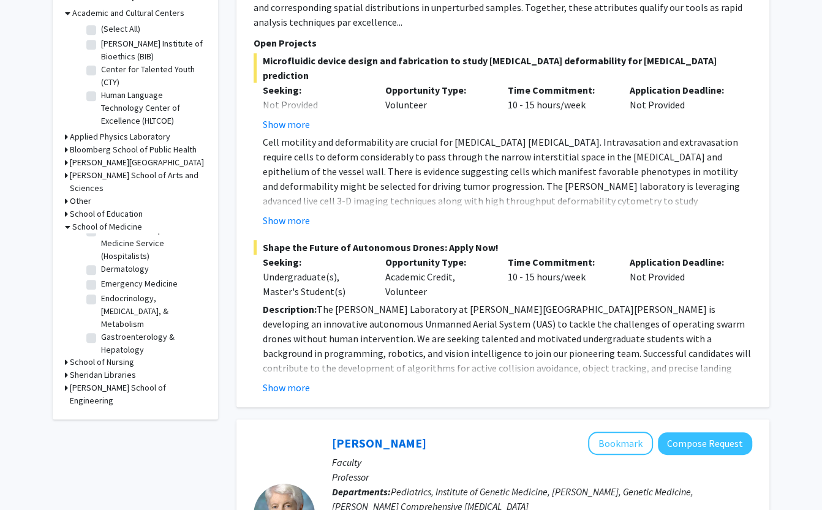
click at [101, 331] on label "Gastroenterology & Hepatology" at bounding box center [152, 344] width 102 height 26
click at [101, 331] on input "Gastroenterology & Hepatology" at bounding box center [105, 335] width 8 height 8
checkbox input "true"
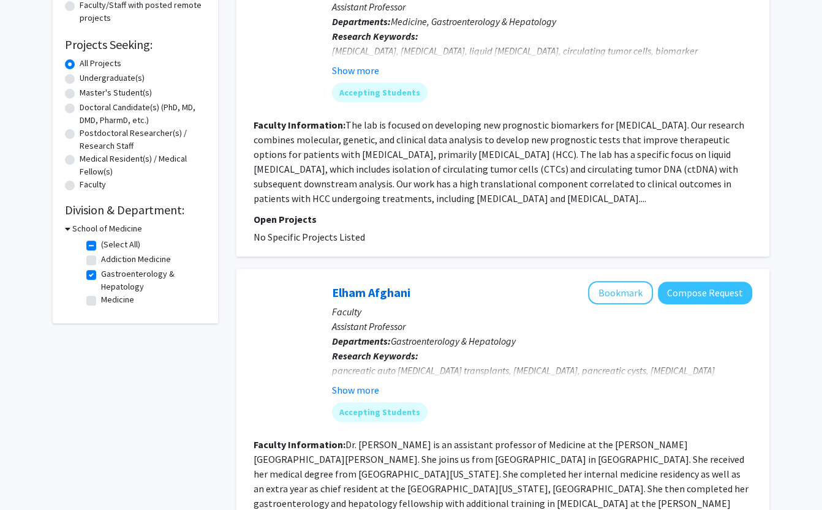
scroll to position [221, 0]
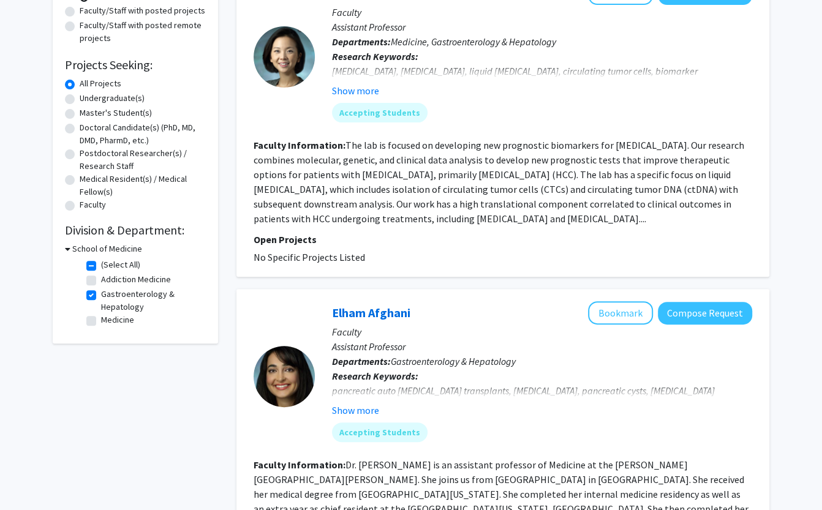
scroll to position [108, 0]
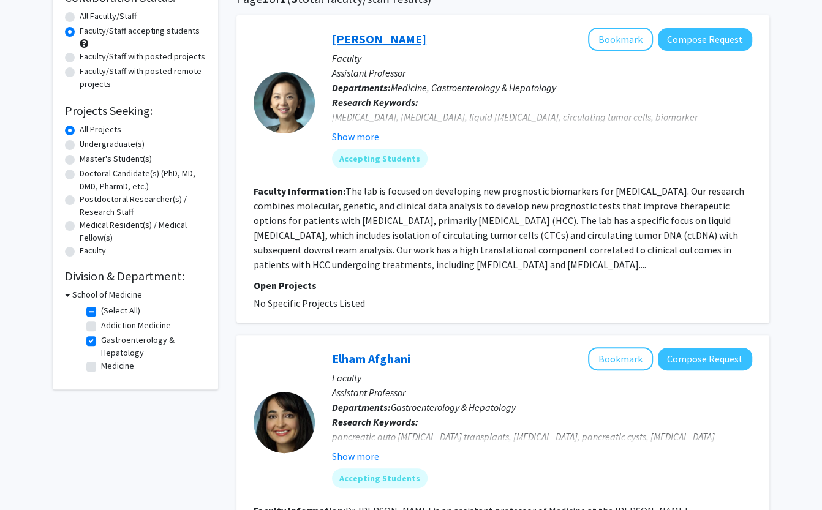
click at [354, 45] on link "[PERSON_NAME]" at bounding box center [379, 38] width 94 height 15
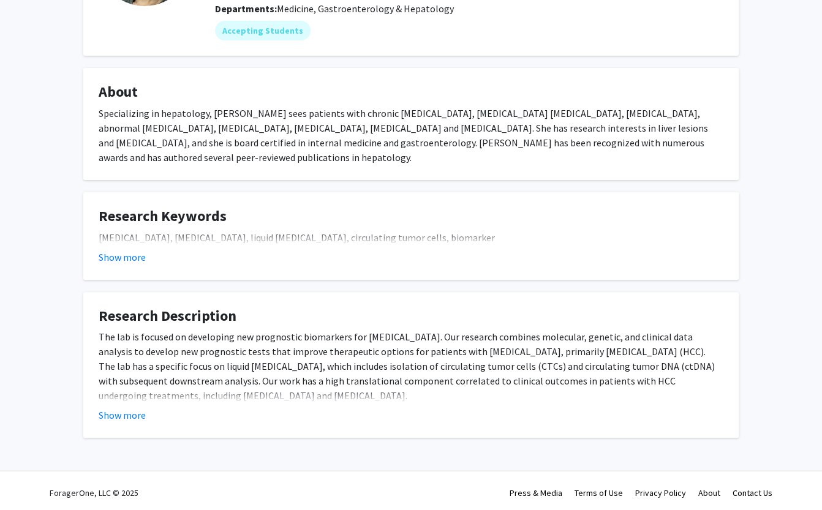
scroll to position [154, 0]
click at [130, 409] on button "Show more" at bounding box center [122, 416] width 47 height 15
click at [134, 400] on fg-read-more "The lab is focused on developing new prognostic biomarkers for [MEDICAL_DATA]. …" at bounding box center [411, 376] width 625 height 93
click at [125, 409] on button "Show less" at bounding box center [119, 416] width 41 height 15
click at [125, 409] on button "Show more" at bounding box center [122, 416] width 47 height 15
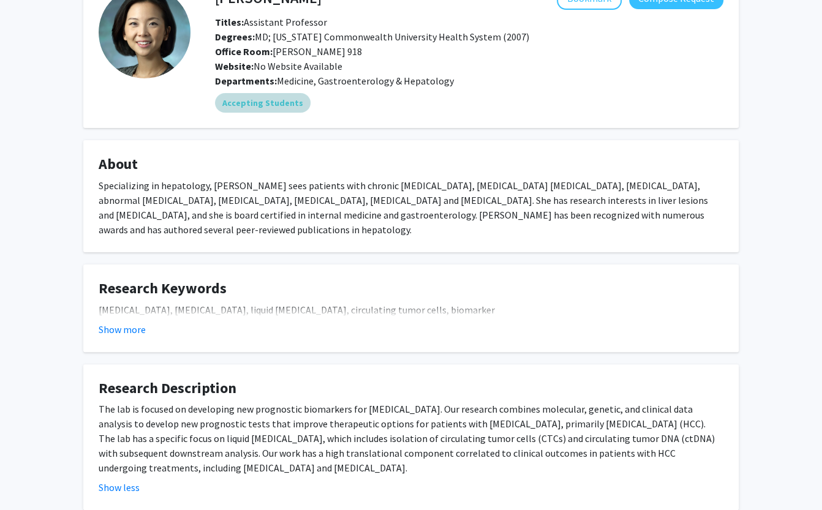
scroll to position [90, 0]
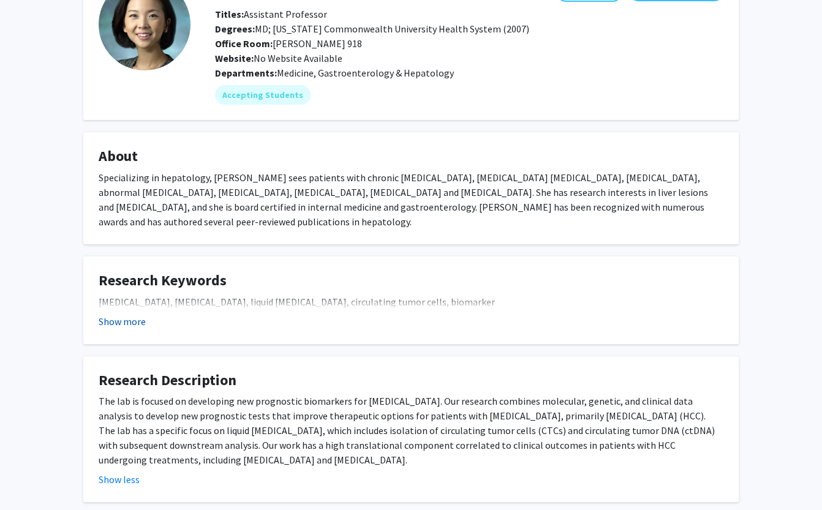
click at [124, 322] on button "Show more" at bounding box center [122, 321] width 47 height 15
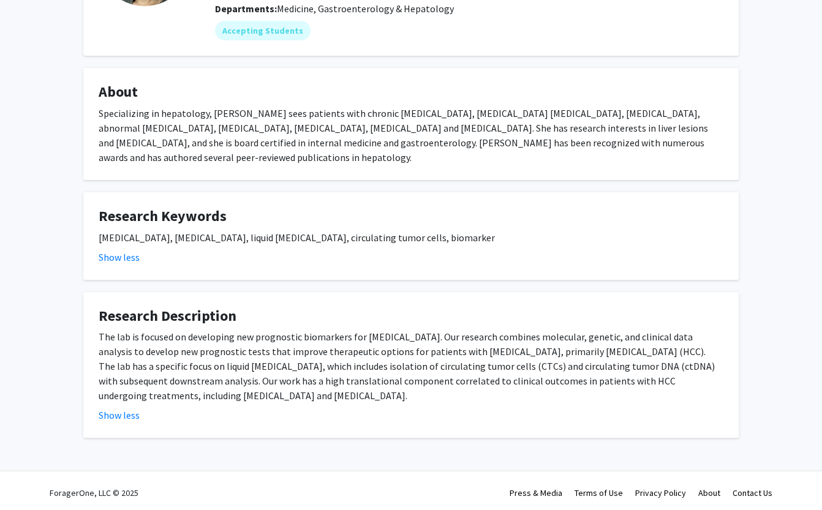
scroll to position [154, 0]
click at [102, 330] on div "The lab is focused on developing new prognostic biomarkers for [MEDICAL_DATA]. …" at bounding box center [411, 367] width 625 height 74
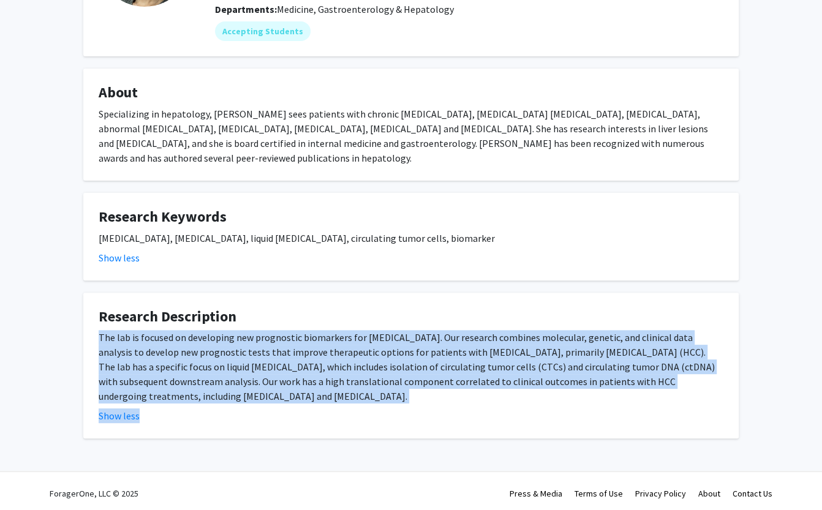
drag, startPoint x: 96, startPoint y: 340, endPoint x: 338, endPoint y: 423, distance: 255.2
click at [338, 423] on fg-card "Research Description The lab is focused on developing new prognostic biomarkers…" at bounding box center [411, 366] width 656 height 146
click at [314, 399] on div "The lab is focused on developing new prognostic biomarkers for [MEDICAL_DATA]. …" at bounding box center [411, 367] width 625 height 74
drag, startPoint x: 99, startPoint y: 333, endPoint x: 294, endPoint y: 400, distance: 206.2
click at [294, 400] on fg-read-more "The lab is focused on developing new prognostic biomarkers for [MEDICAL_DATA]. …" at bounding box center [411, 376] width 625 height 93
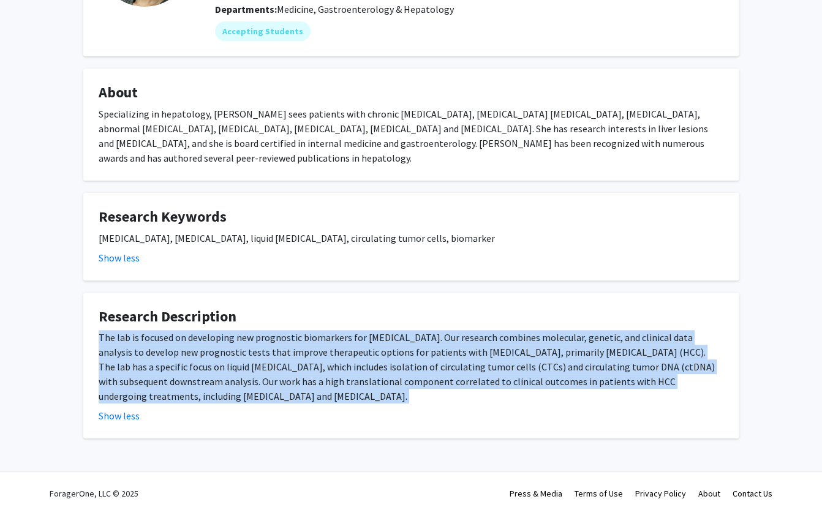
copy div "The lab is focused on developing new prognostic biomarkers for [MEDICAL_DATA]. …"
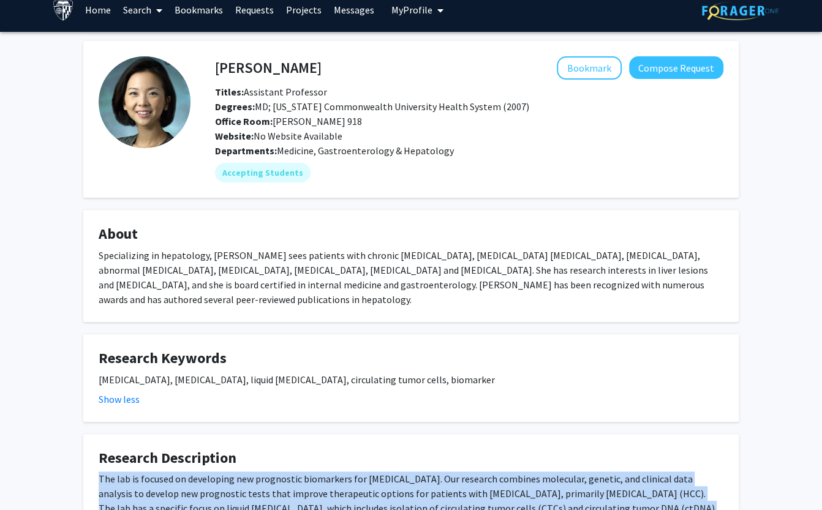
scroll to position [146, 0]
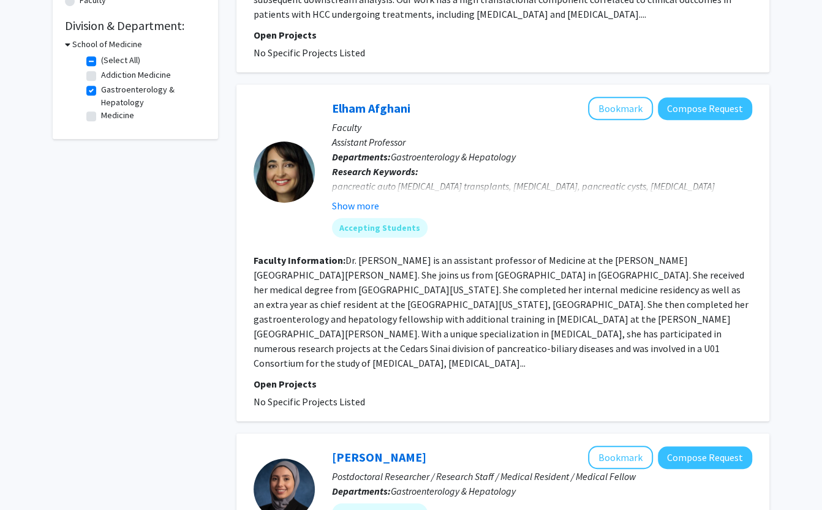
scroll to position [72, 0]
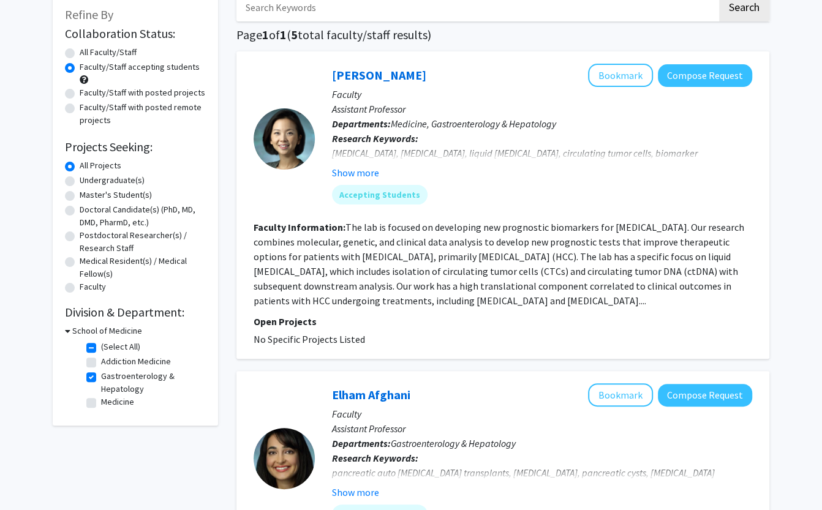
click at [101, 376] on label "Gastroenterology & Hepatology" at bounding box center [152, 383] width 102 height 26
click at [101, 376] on input "Gastroenterology & Hepatology" at bounding box center [105, 374] width 8 height 8
checkbox input "false"
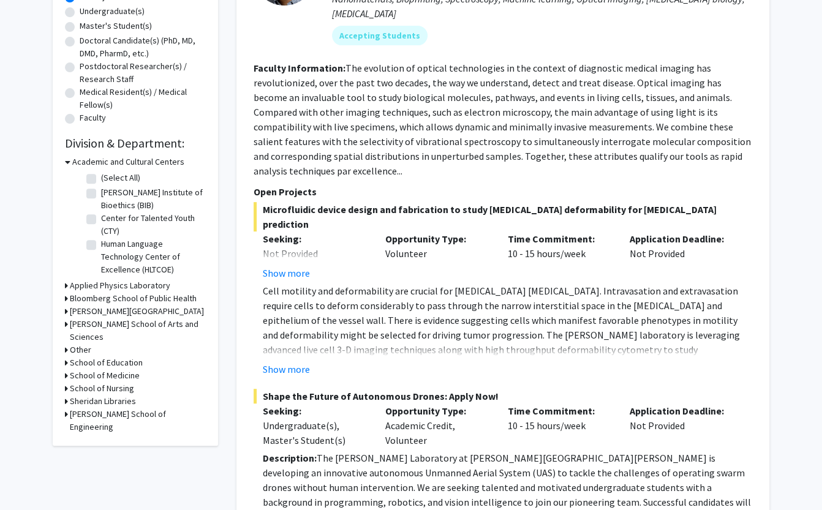
scroll to position [264, 0]
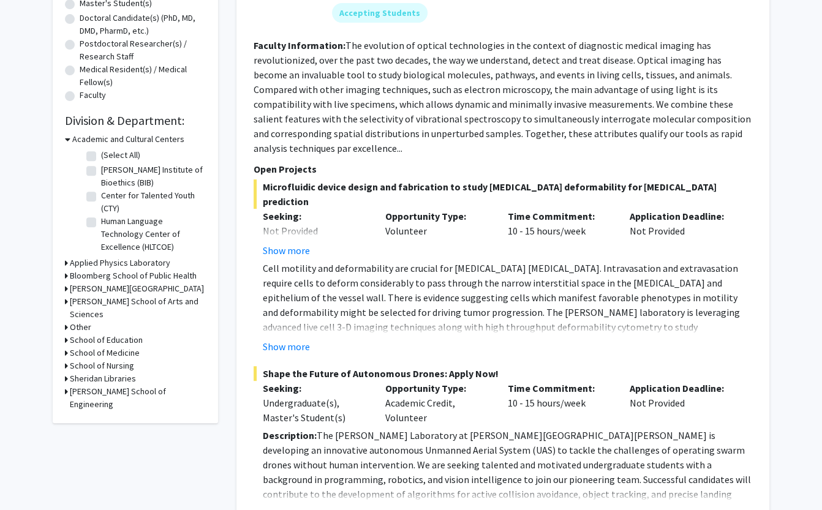
click at [106, 347] on h3 "School of Medicine" at bounding box center [105, 353] width 70 height 13
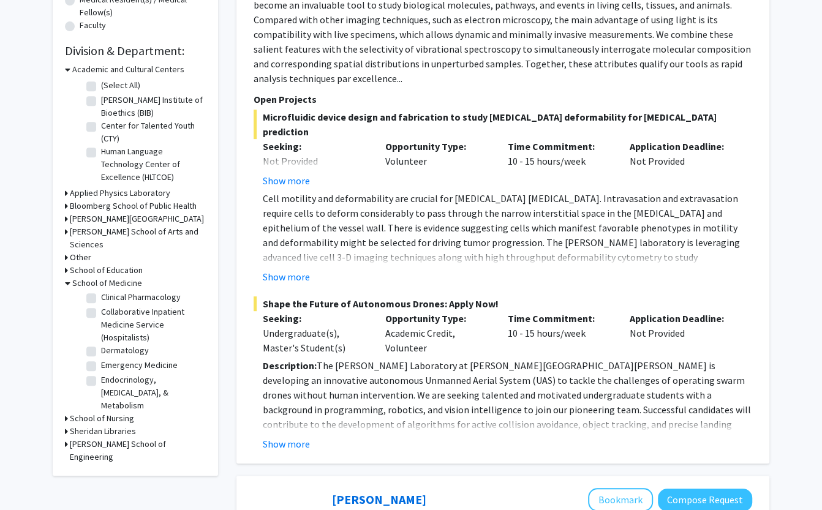
scroll to position [406, 0]
click at [97, 358] on fg-checkbox "Emergency Medicine Emergency Medicine" at bounding box center [144, 365] width 116 height 15
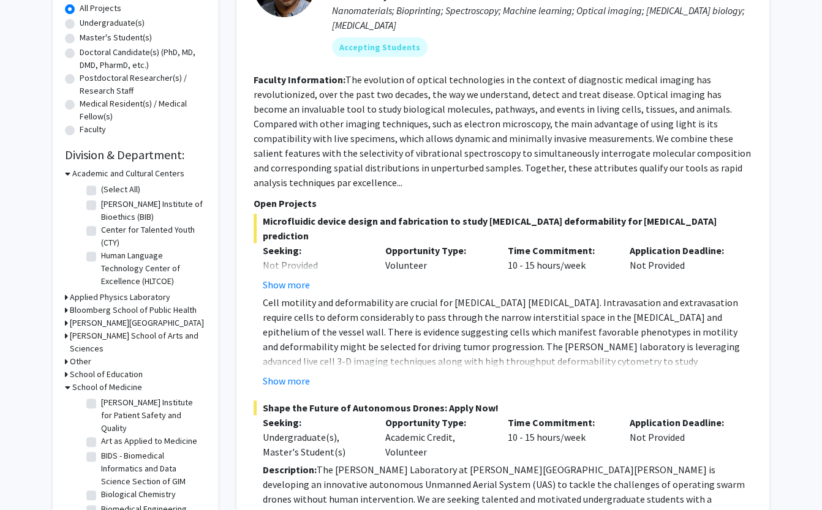
scroll to position [230, 0]
click at [119, 308] on h3 "Bloomberg School of Public Health" at bounding box center [133, 310] width 127 height 13
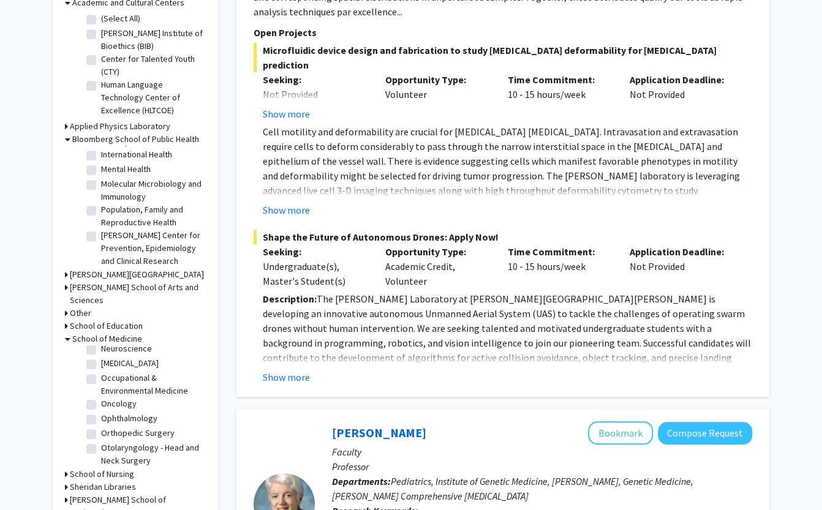
scroll to position [908, 0]
click at [101, 396] on label "Oncology" at bounding box center [119, 402] width 36 height 13
click at [101, 396] on input "Oncology" at bounding box center [105, 400] width 8 height 8
checkbox input "true"
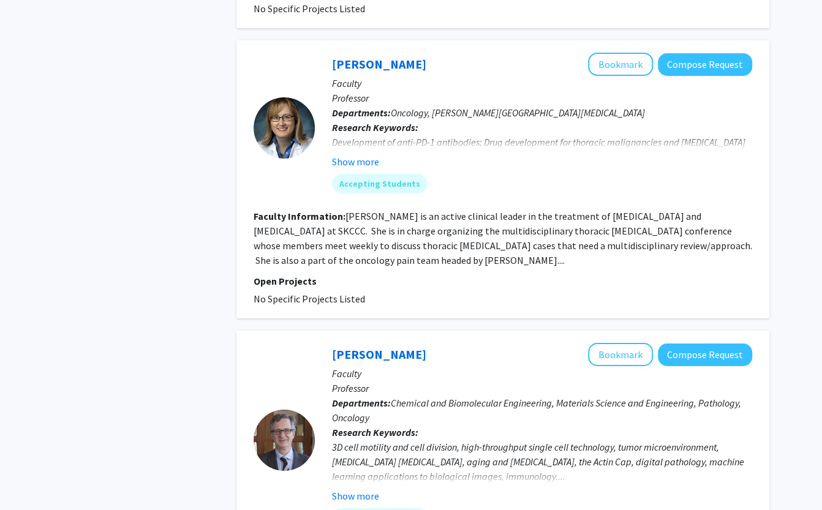
scroll to position [2544, 0]
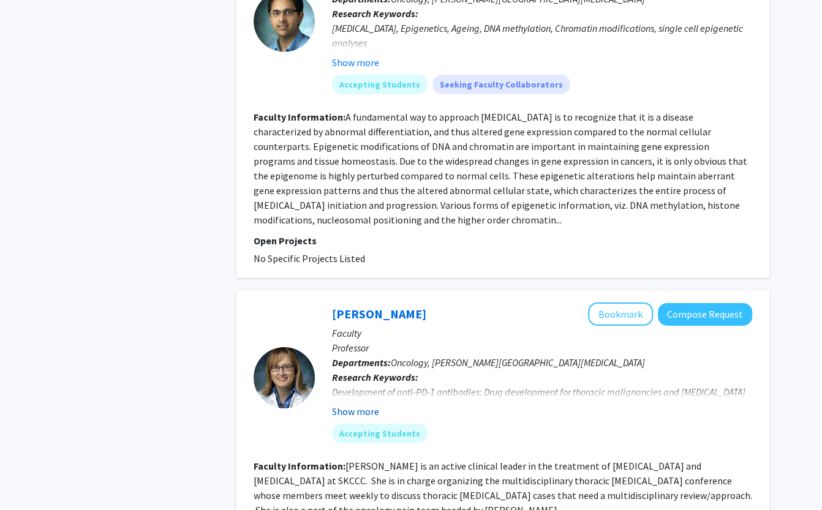
click at [367, 404] on button "Show more" at bounding box center [355, 411] width 47 height 15
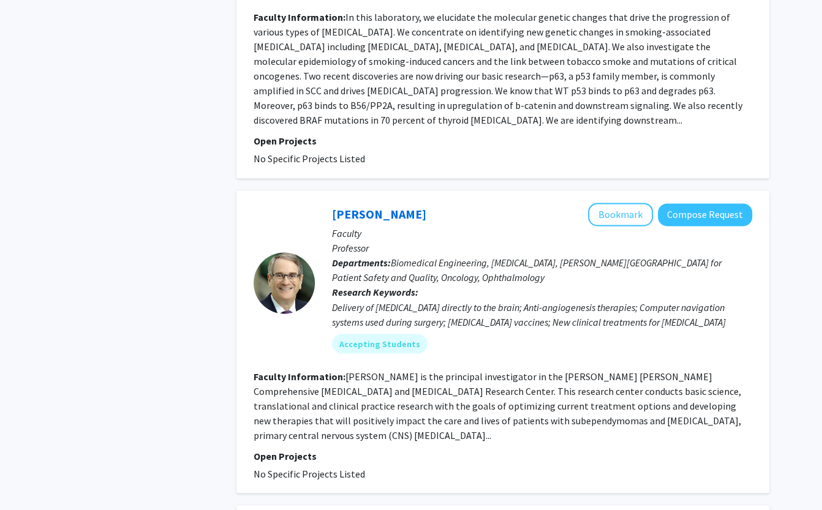
scroll to position [1266, 0]
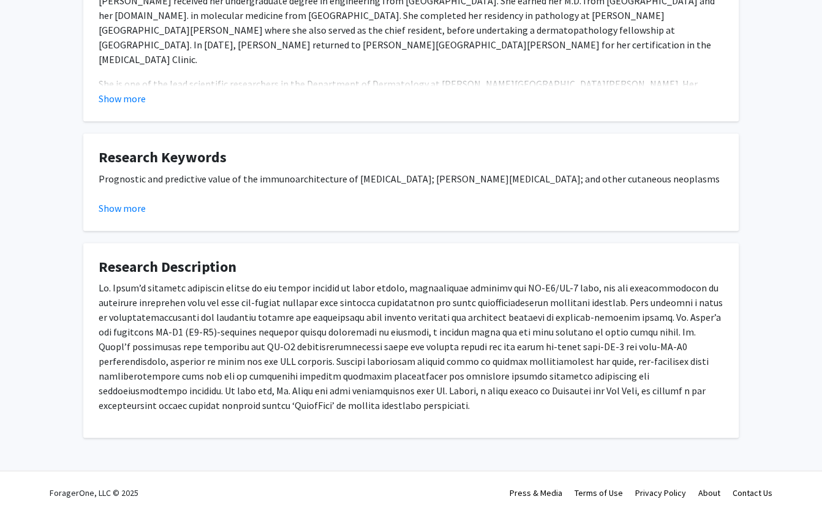
scroll to position [301, 0]
